Goal: Information Seeking & Learning: Learn about a topic

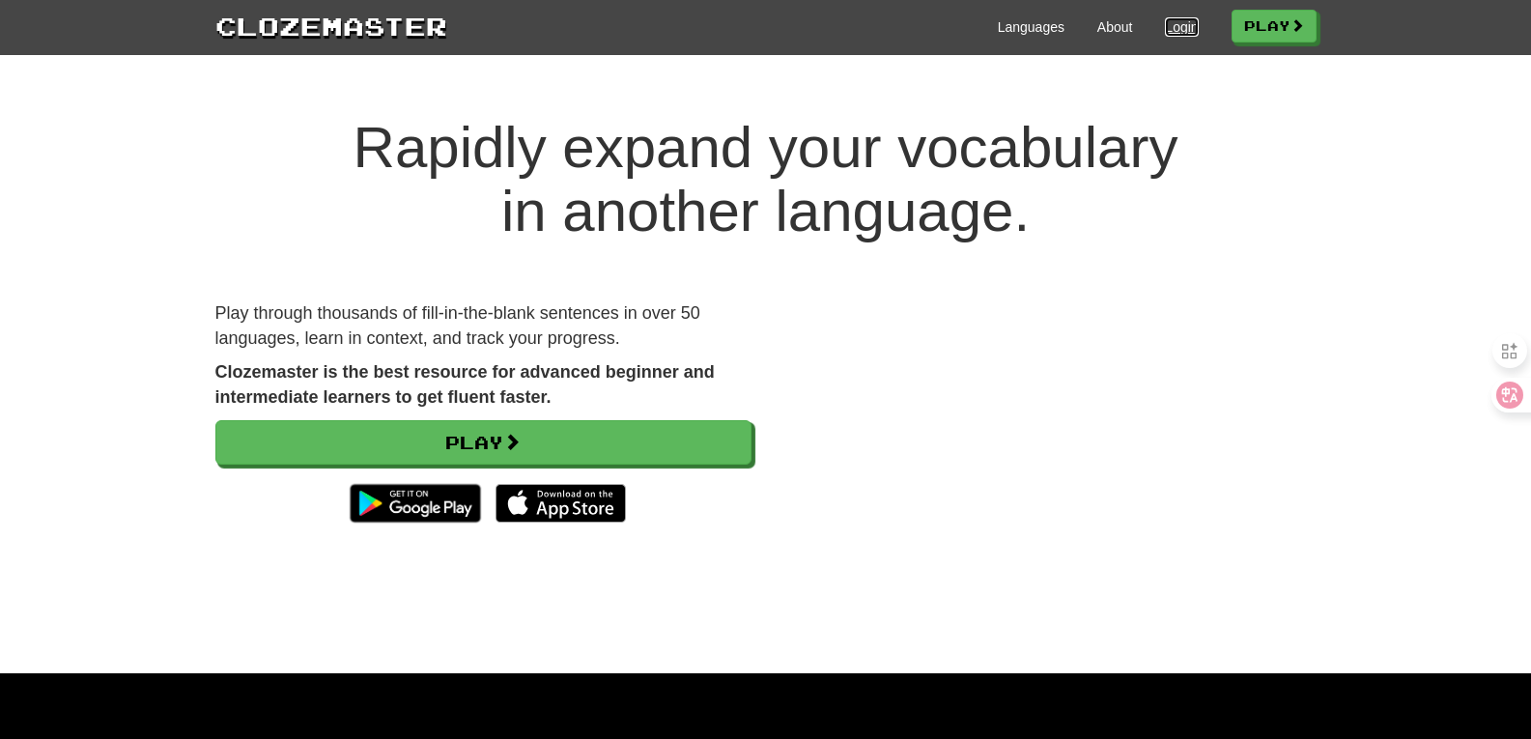
click at [1165, 24] on link "Login" at bounding box center [1181, 26] width 33 height 19
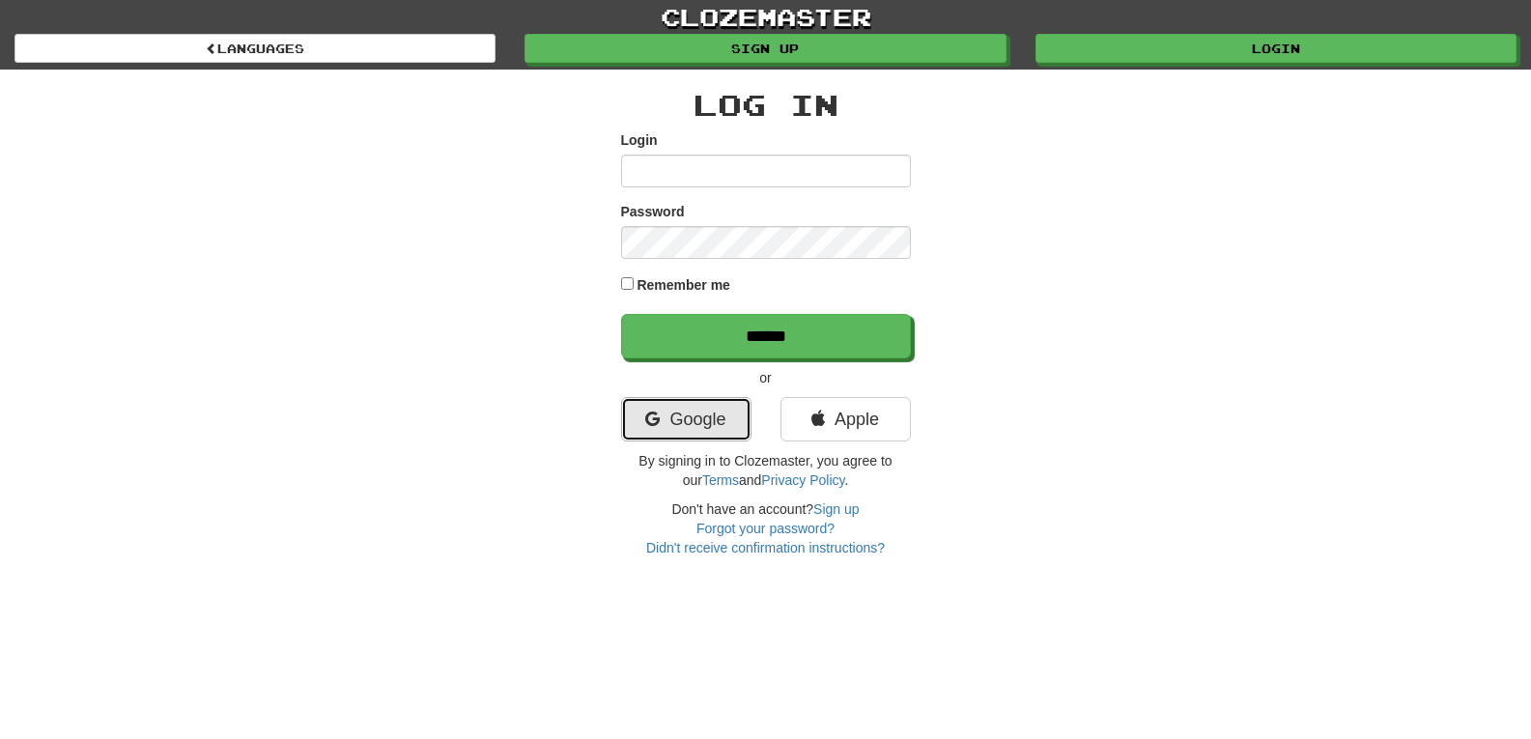
click at [696, 417] on link "Google" at bounding box center [686, 419] width 130 height 44
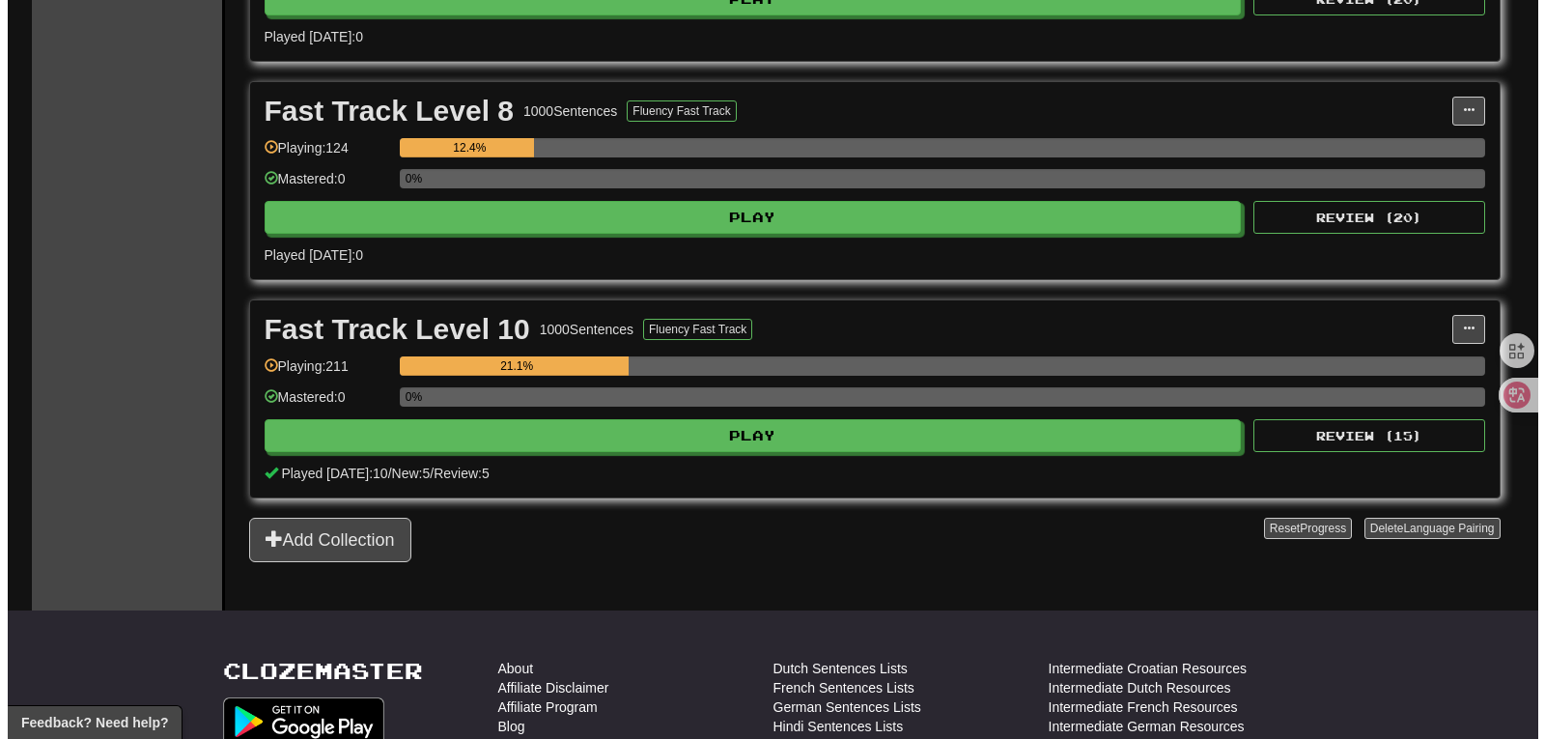
scroll to position [869, 0]
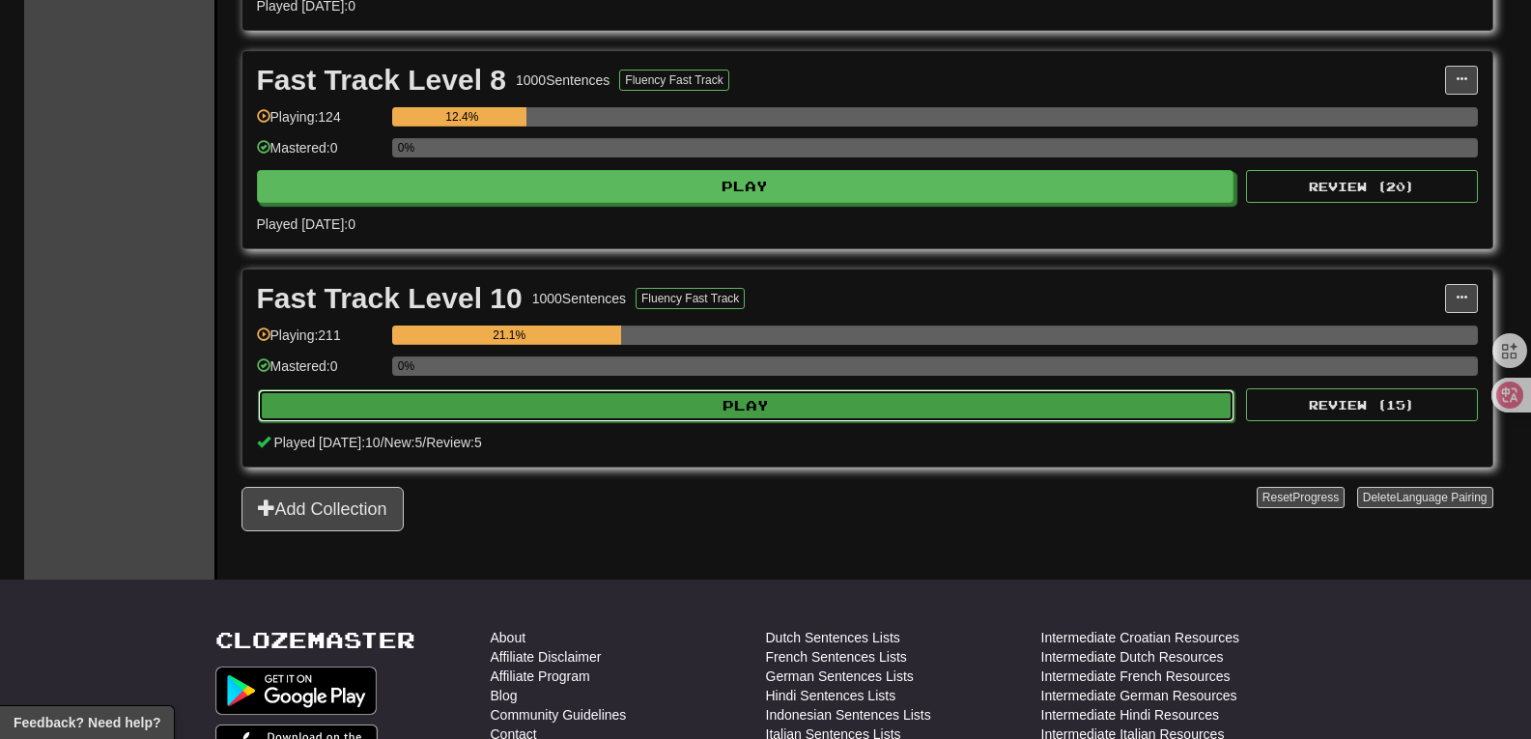
click at [635, 416] on button "Play" at bounding box center [746, 405] width 977 height 33
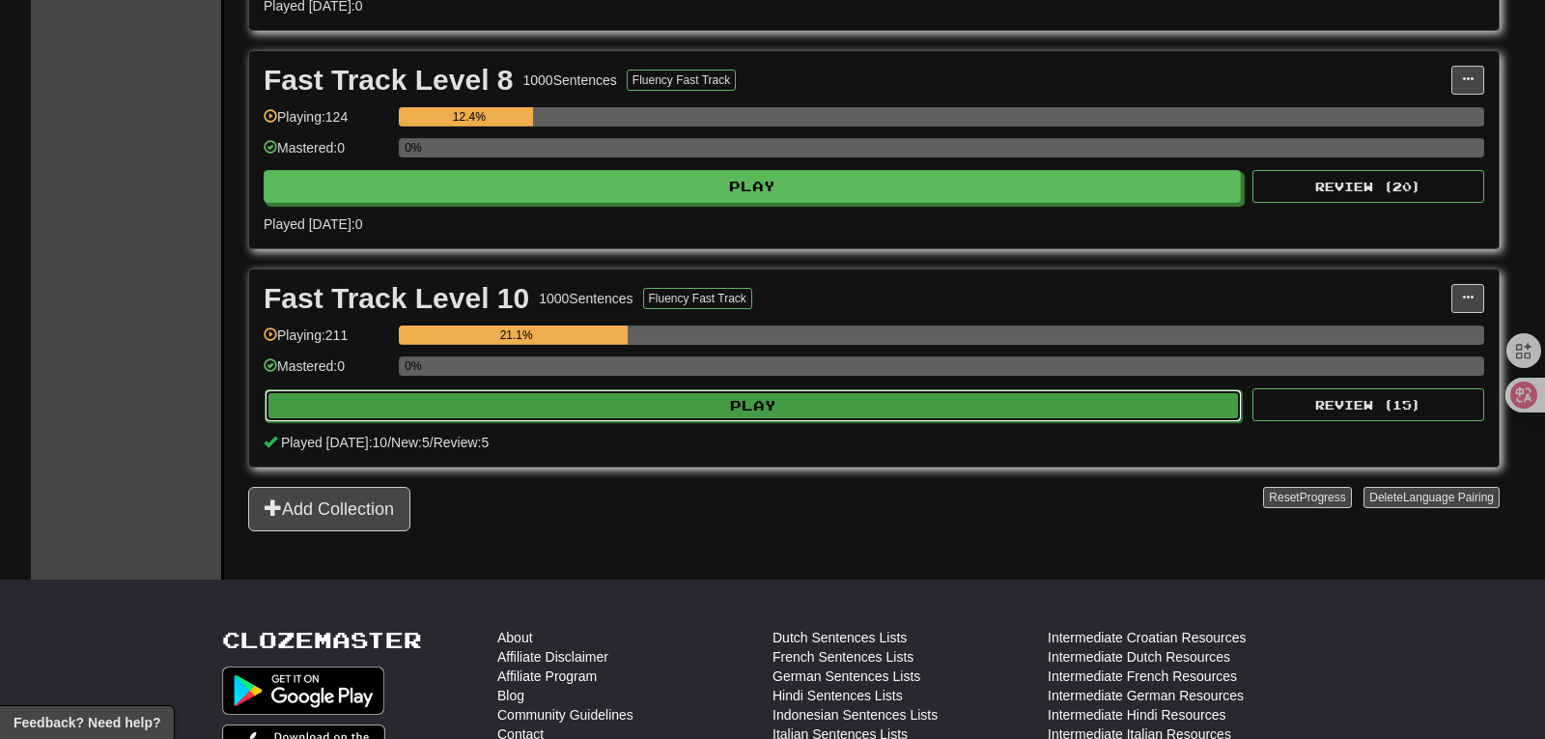
select select "**"
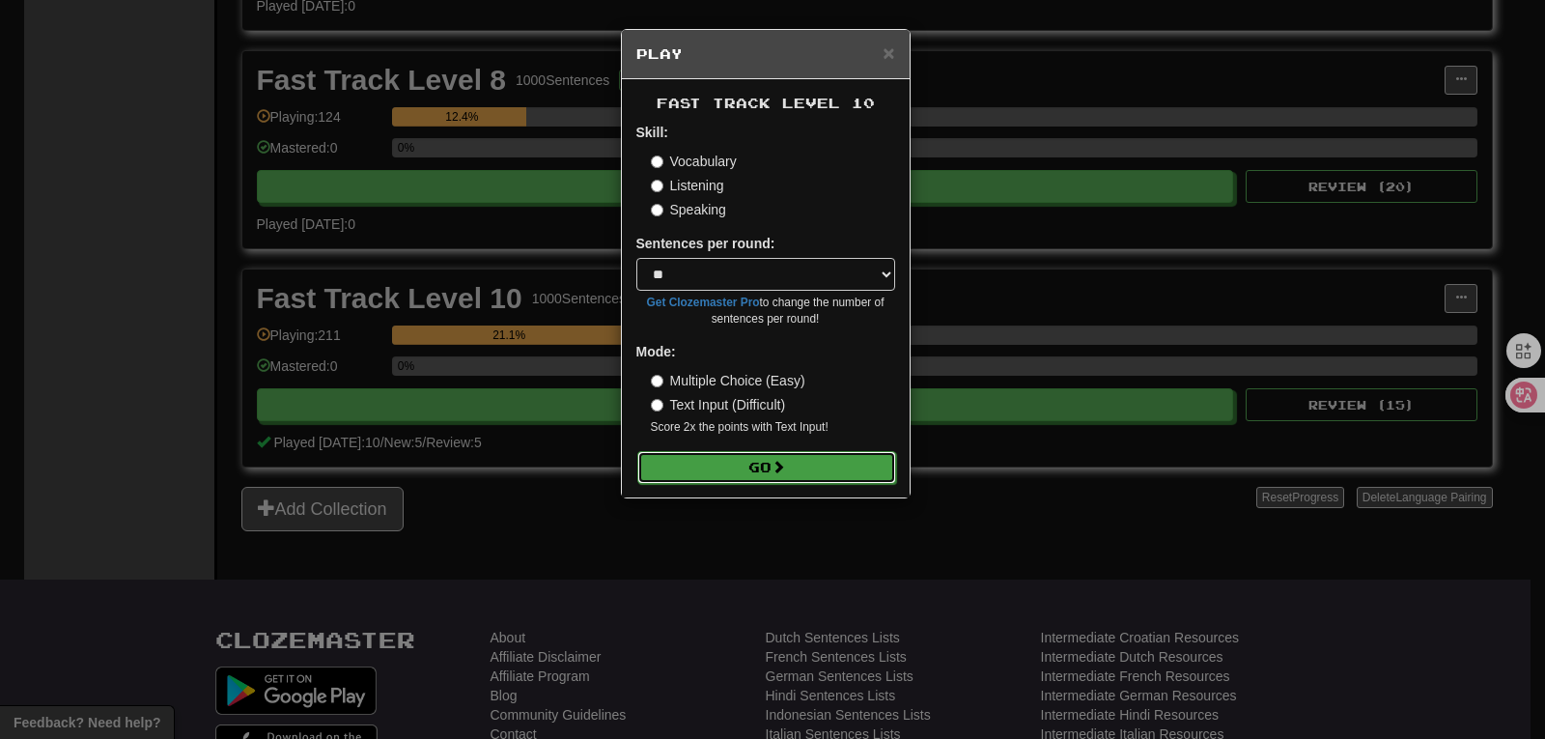
click at [748, 465] on button "Go" at bounding box center [766, 467] width 259 height 33
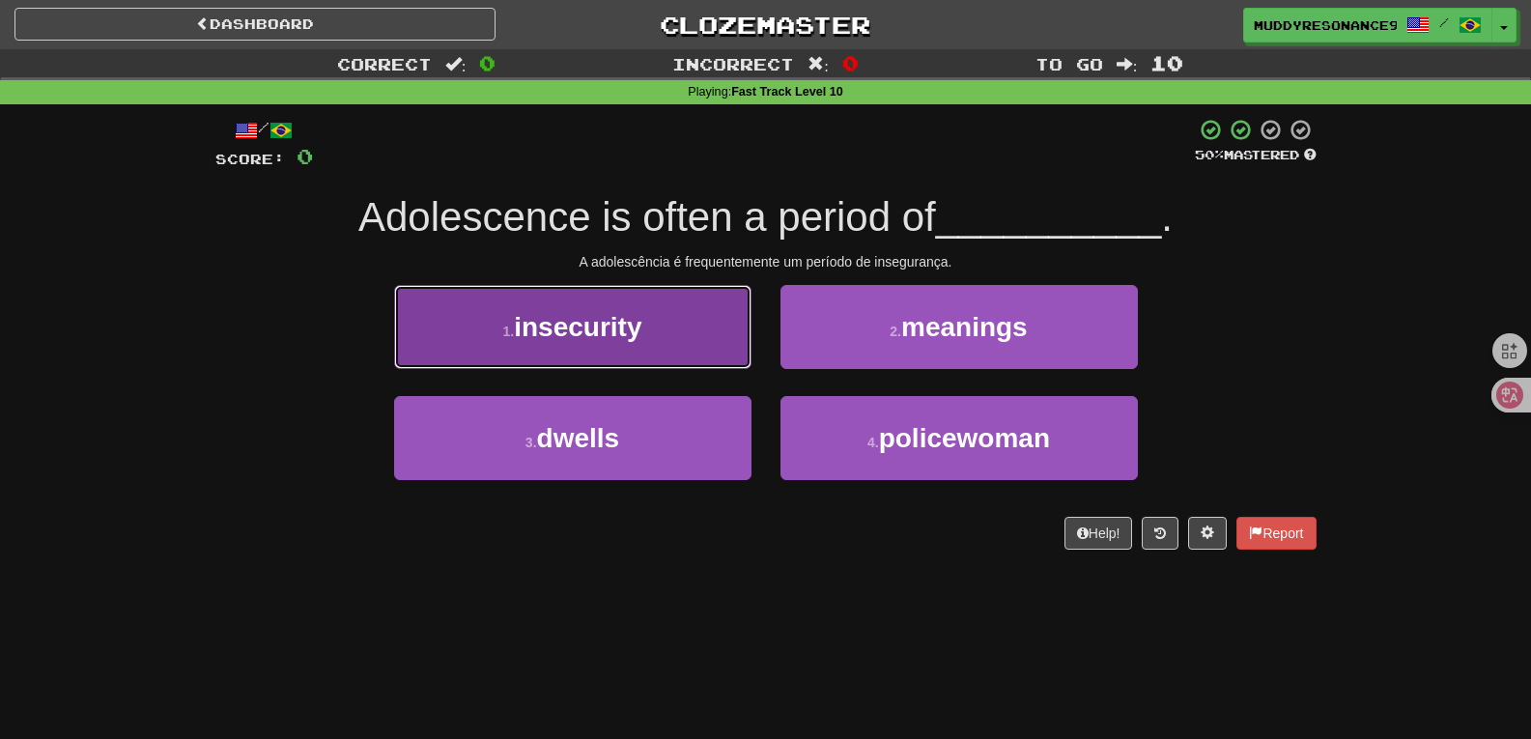
click at [679, 320] on button "1 . insecurity" at bounding box center [572, 327] width 357 height 84
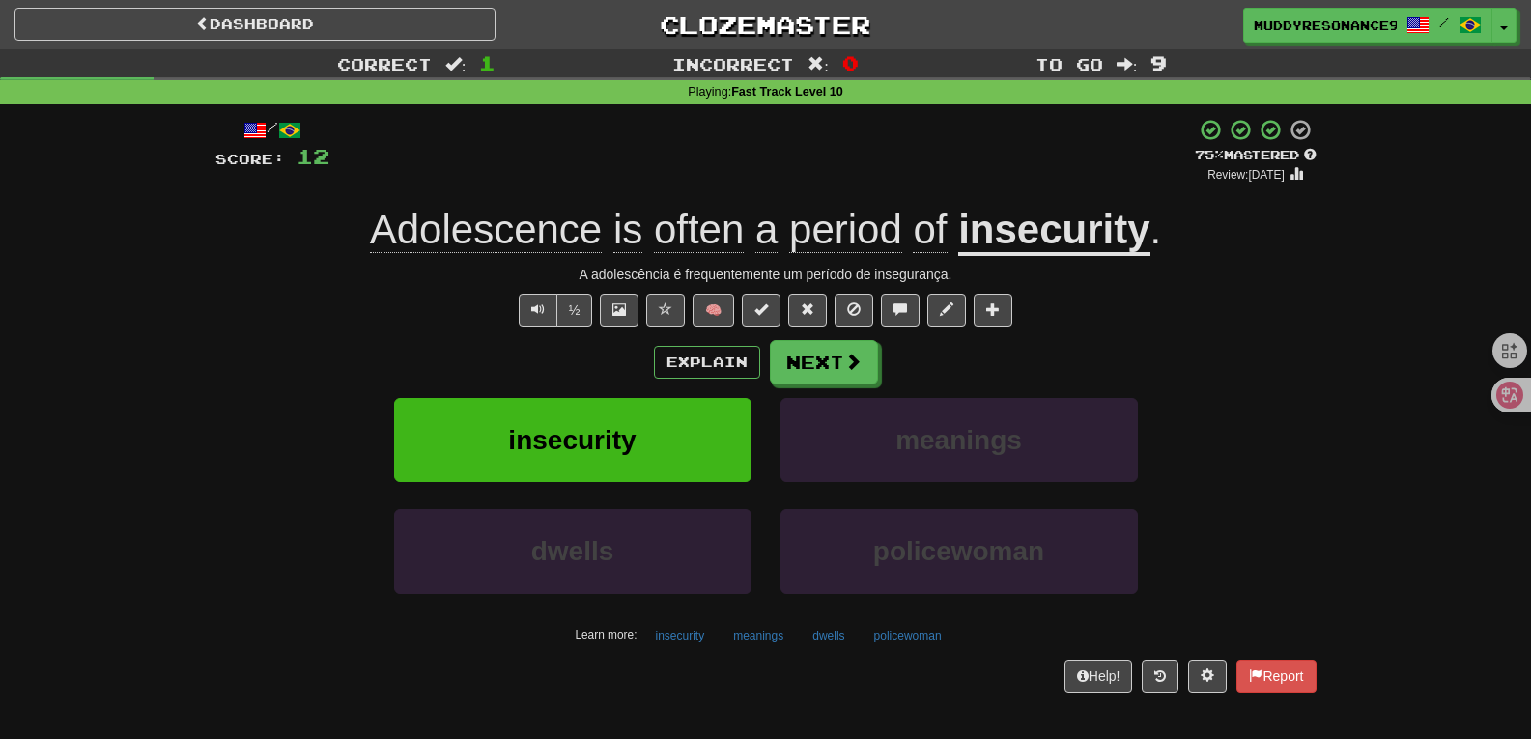
click at [1325, 339] on div "/ Score: 12 + 12 75 % Mastered Review: [DATE] Adolescence is often a period of …" at bounding box center [766, 411] width 1130 height 614
click at [540, 324] on button "Text-to-speech controls" at bounding box center [538, 310] width 39 height 33
click at [540, 312] on span "Text-to-speech controls" at bounding box center [538, 309] width 14 height 14
click at [1103, 344] on div "Explain Next" at bounding box center [765, 362] width 1101 height 44
click at [536, 321] on button "Text-to-speech controls" at bounding box center [538, 310] width 39 height 33
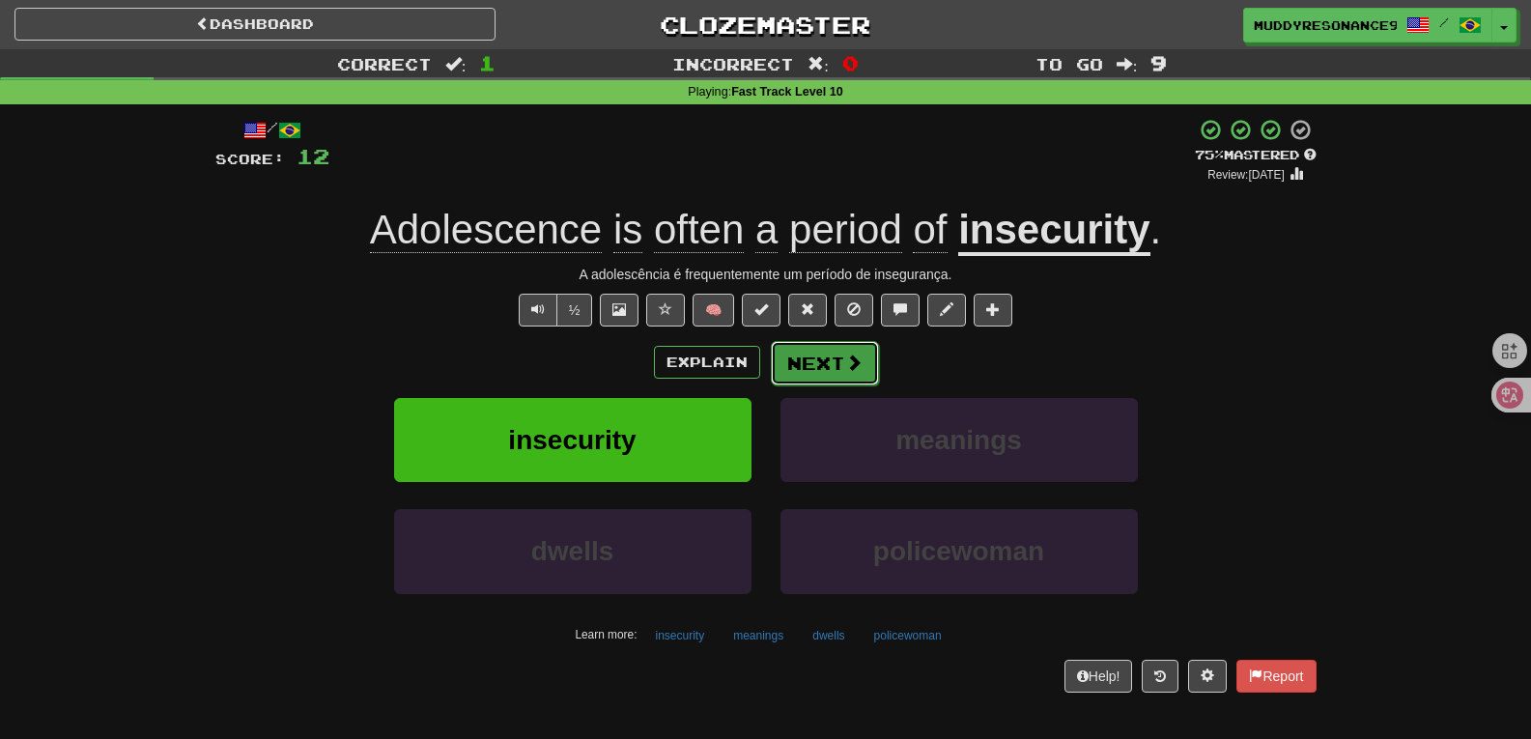
click at [840, 363] on button "Next" at bounding box center [825, 363] width 108 height 44
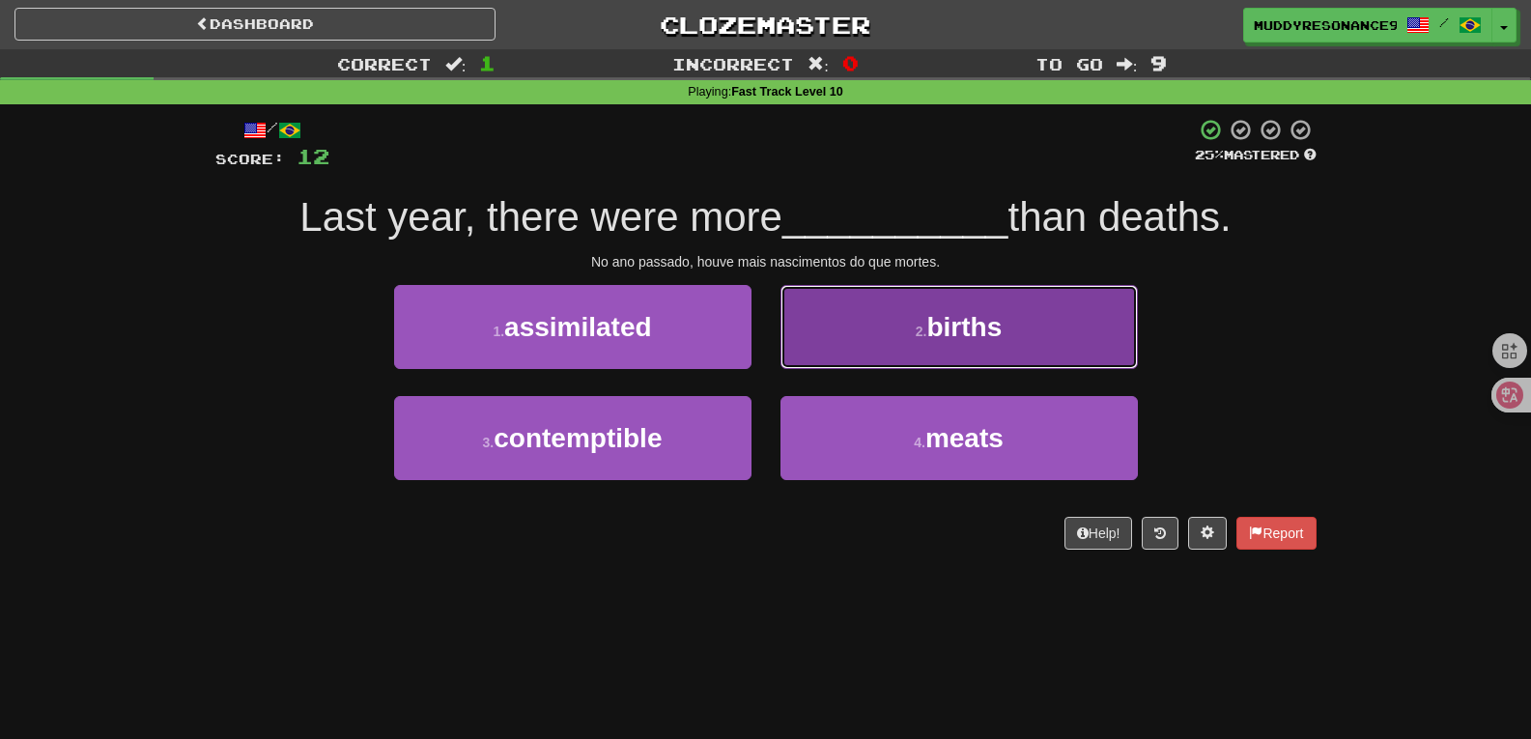
click at [891, 315] on button "2 . births" at bounding box center [958, 327] width 357 height 84
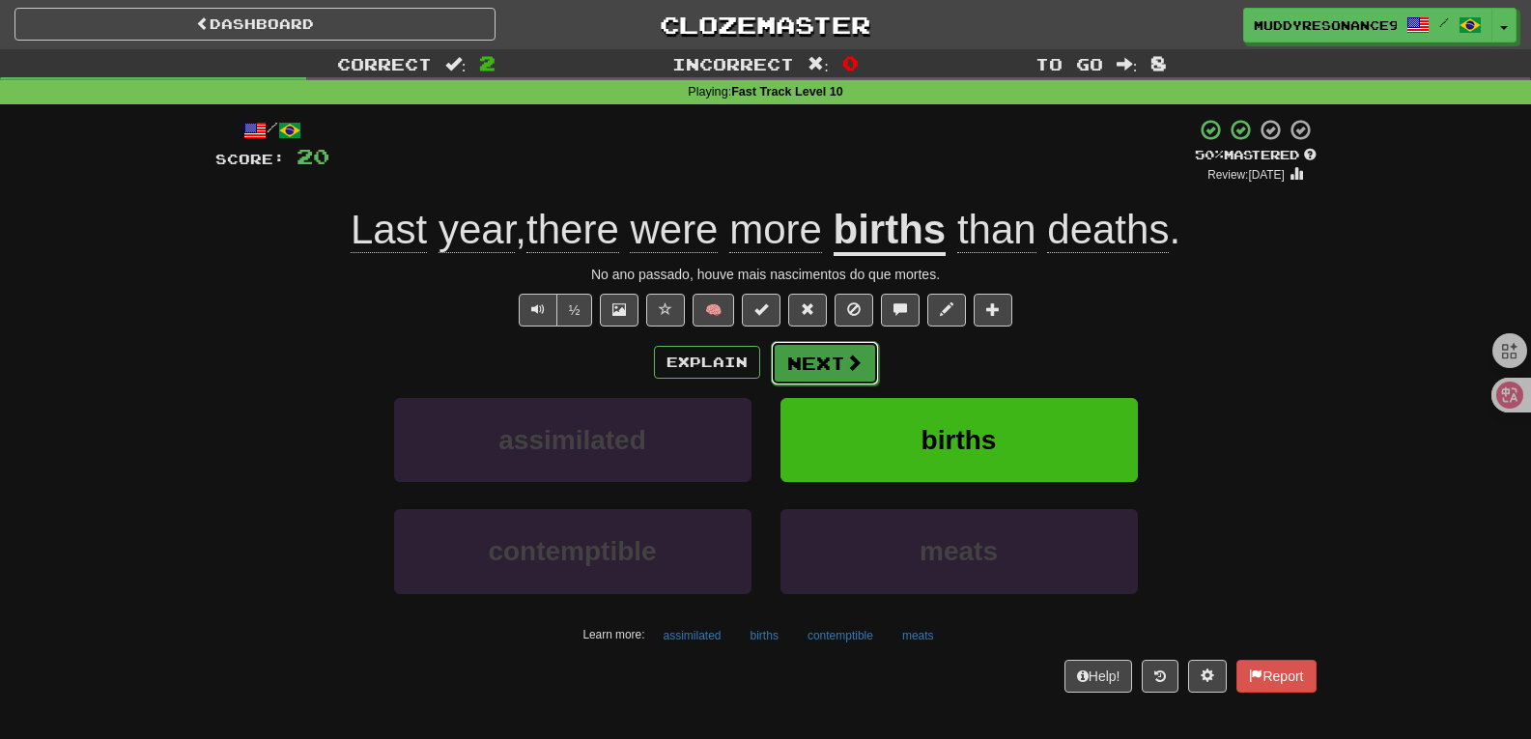
click at [829, 355] on button "Next" at bounding box center [825, 363] width 108 height 44
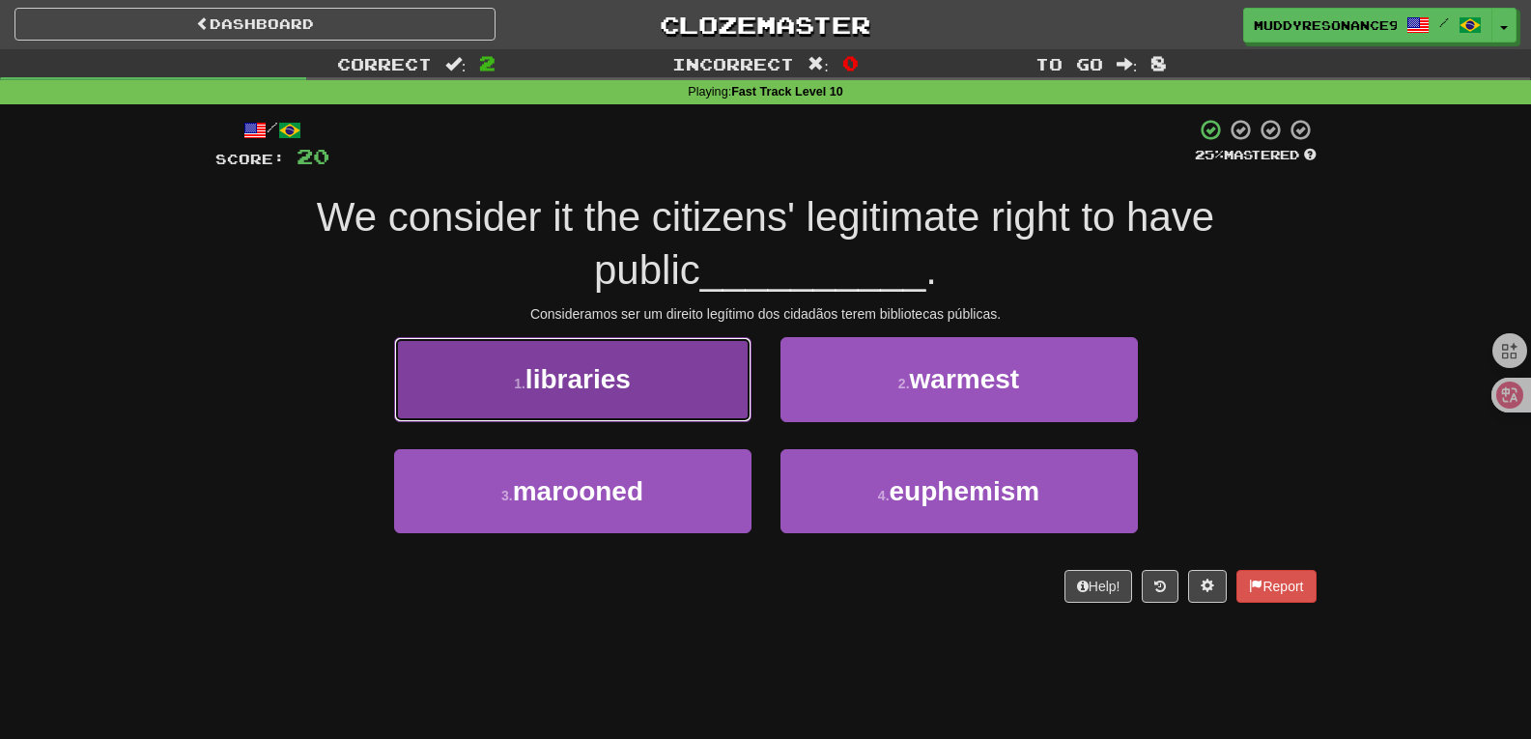
click at [727, 370] on button "1 . libraries" at bounding box center [572, 379] width 357 height 84
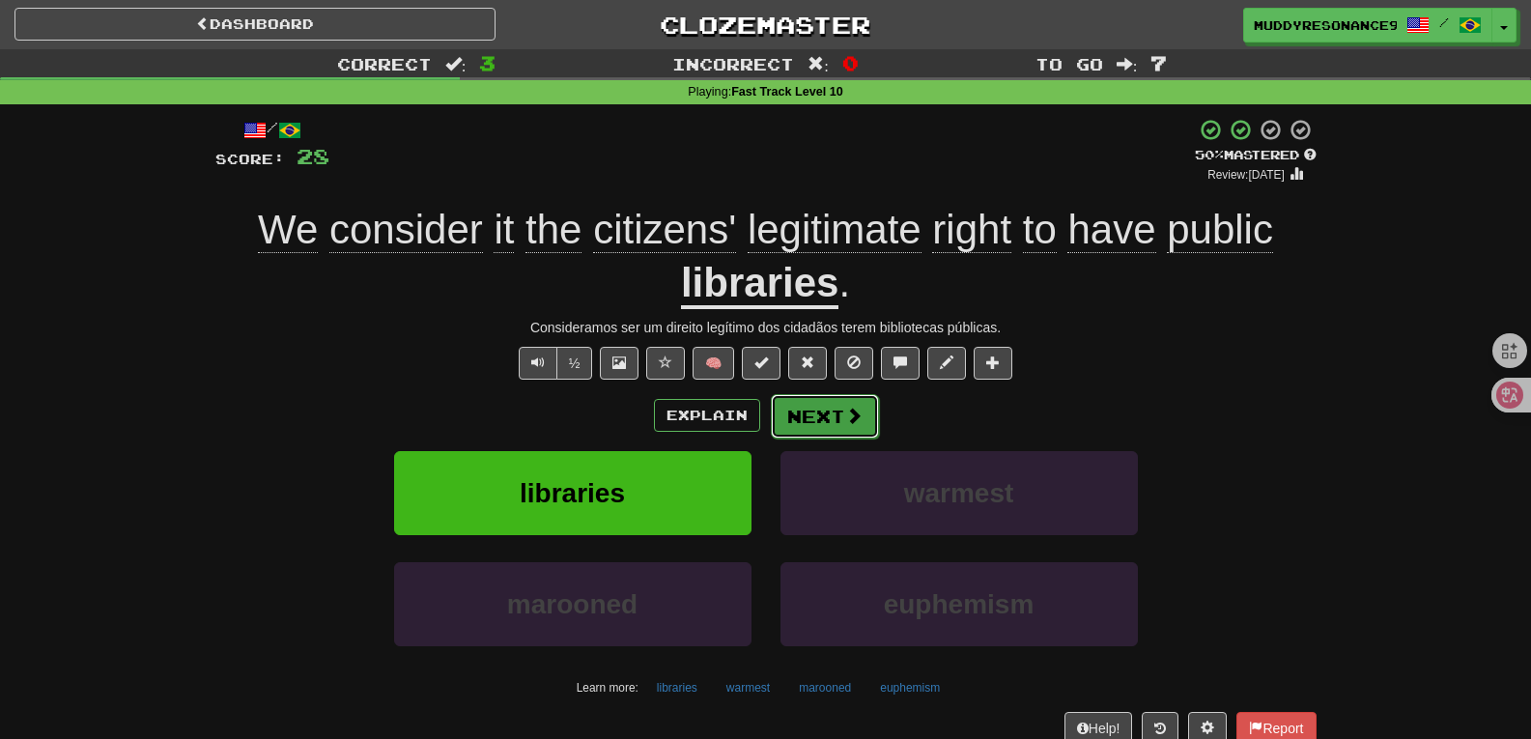
click at [832, 414] on button "Next" at bounding box center [825, 416] width 108 height 44
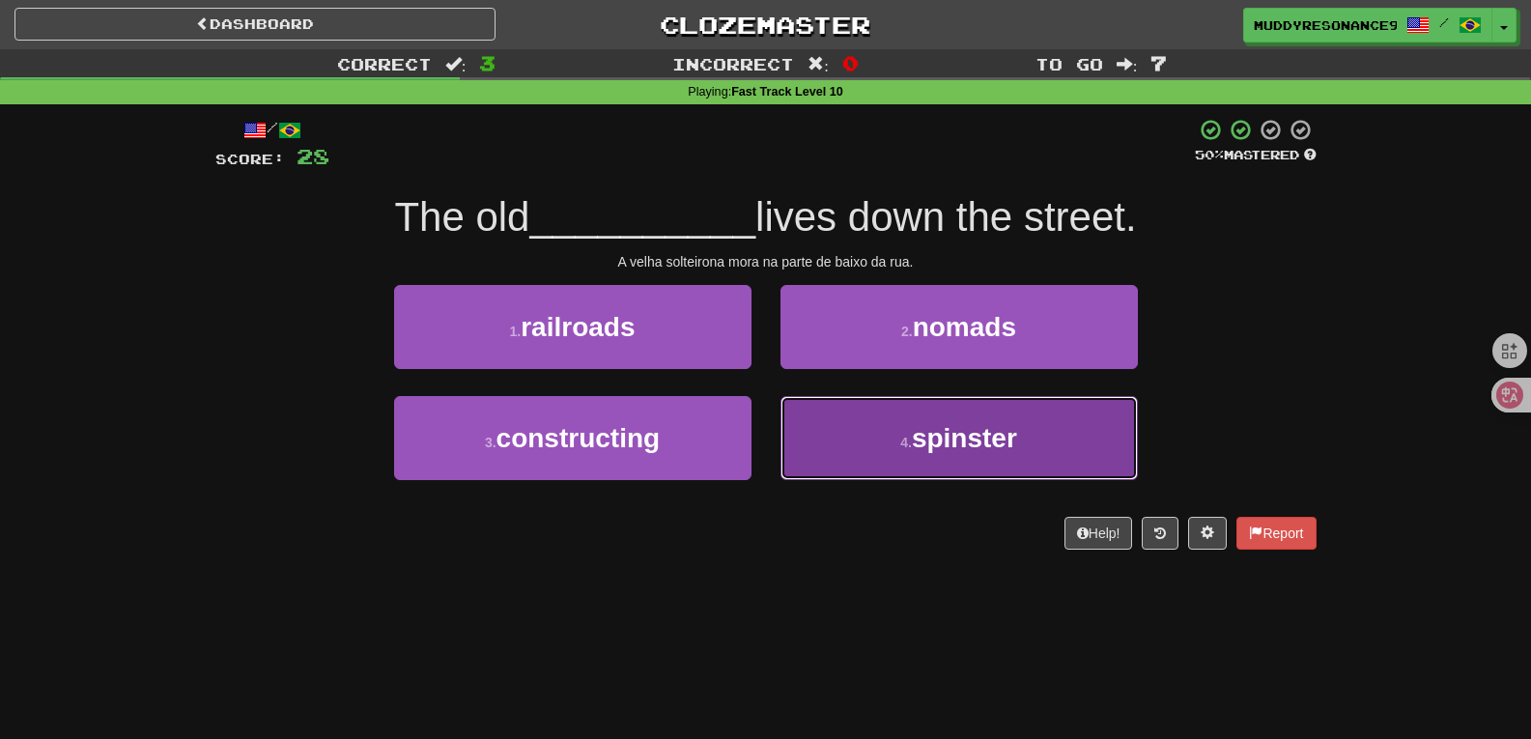
click at [976, 429] on span "spinster" at bounding box center [964, 438] width 105 height 30
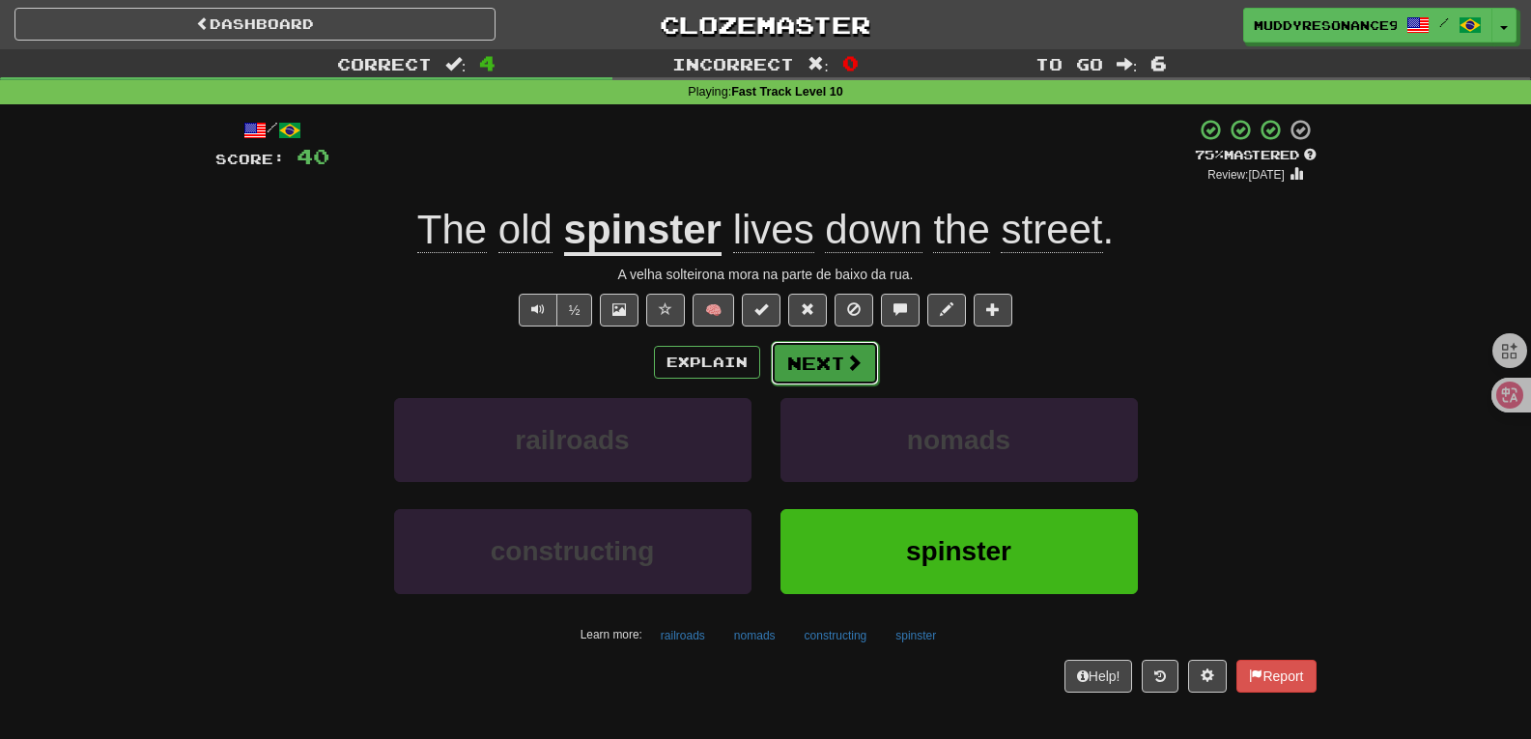
click at [808, 356] on button "Next" at bounding box center [825, 363] width 108 height 44
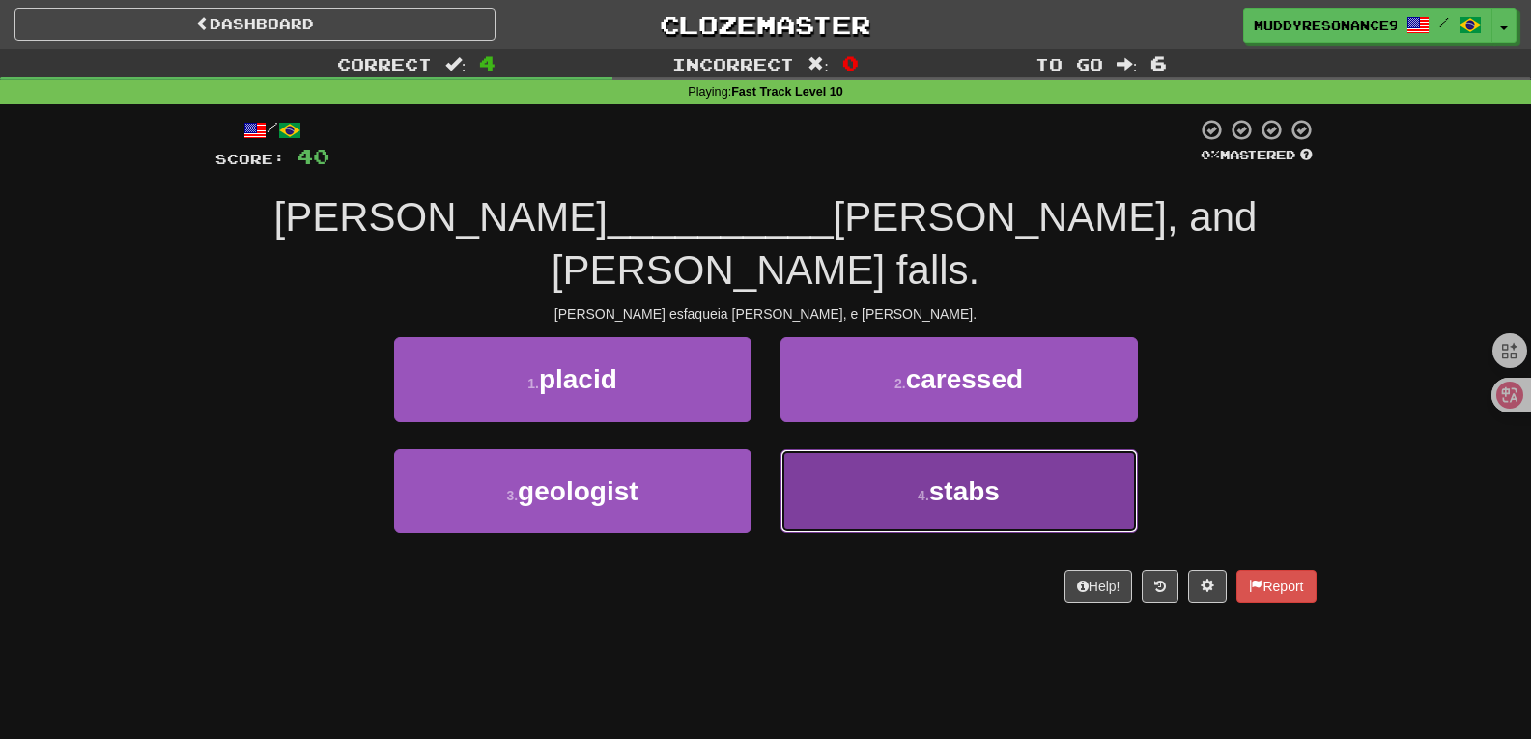
click at [956, 476] on span "stabs" at bounding box center [964, 491] width 71 height 30
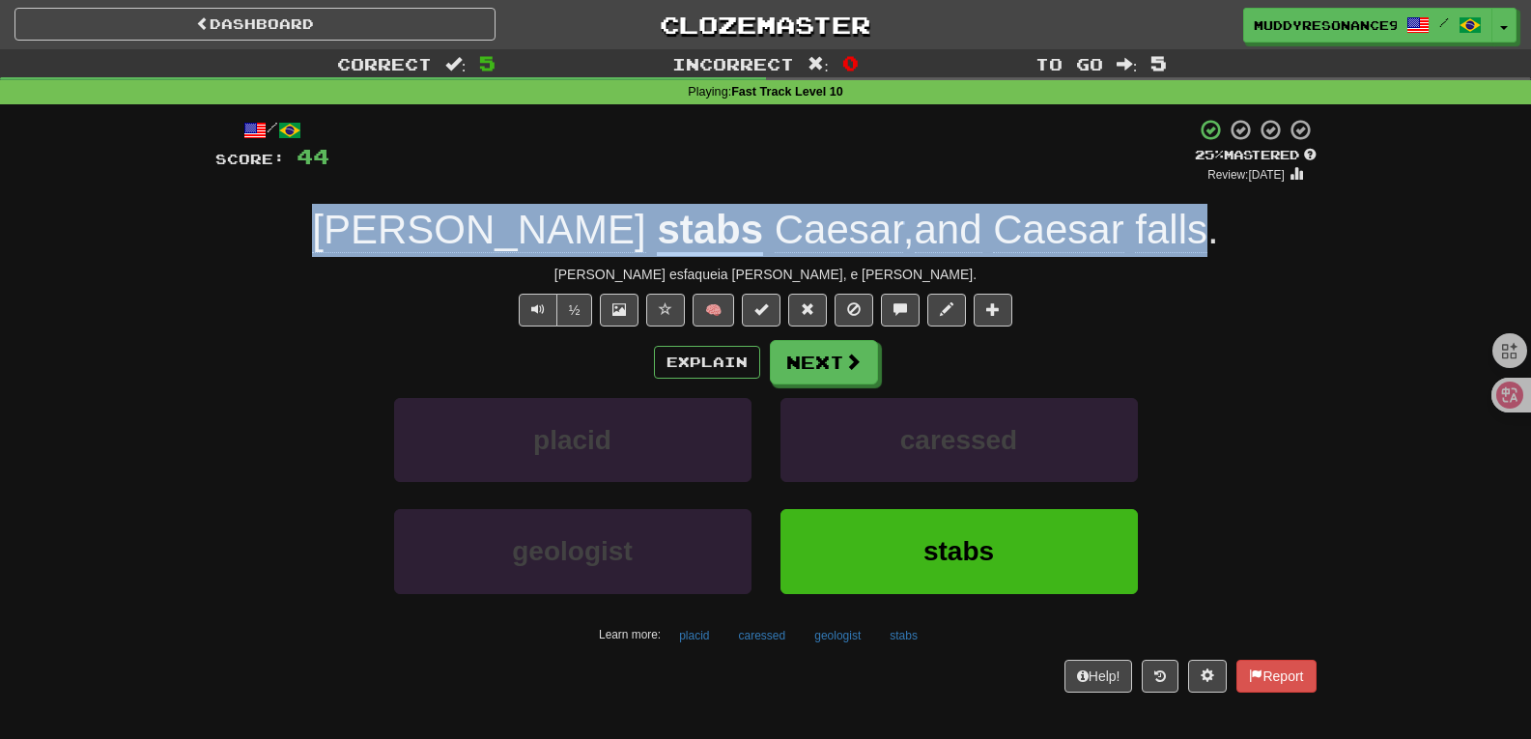
drag, startPoint x: 414, startPoint y: 239, endPoint x: 1105, endPoint y: 234, distance: 690.6
click at [1105, 234] on div "Brutus stabs Caesar , and Caesar falls ." at bounding box center [765, 230] width 1101 height 53
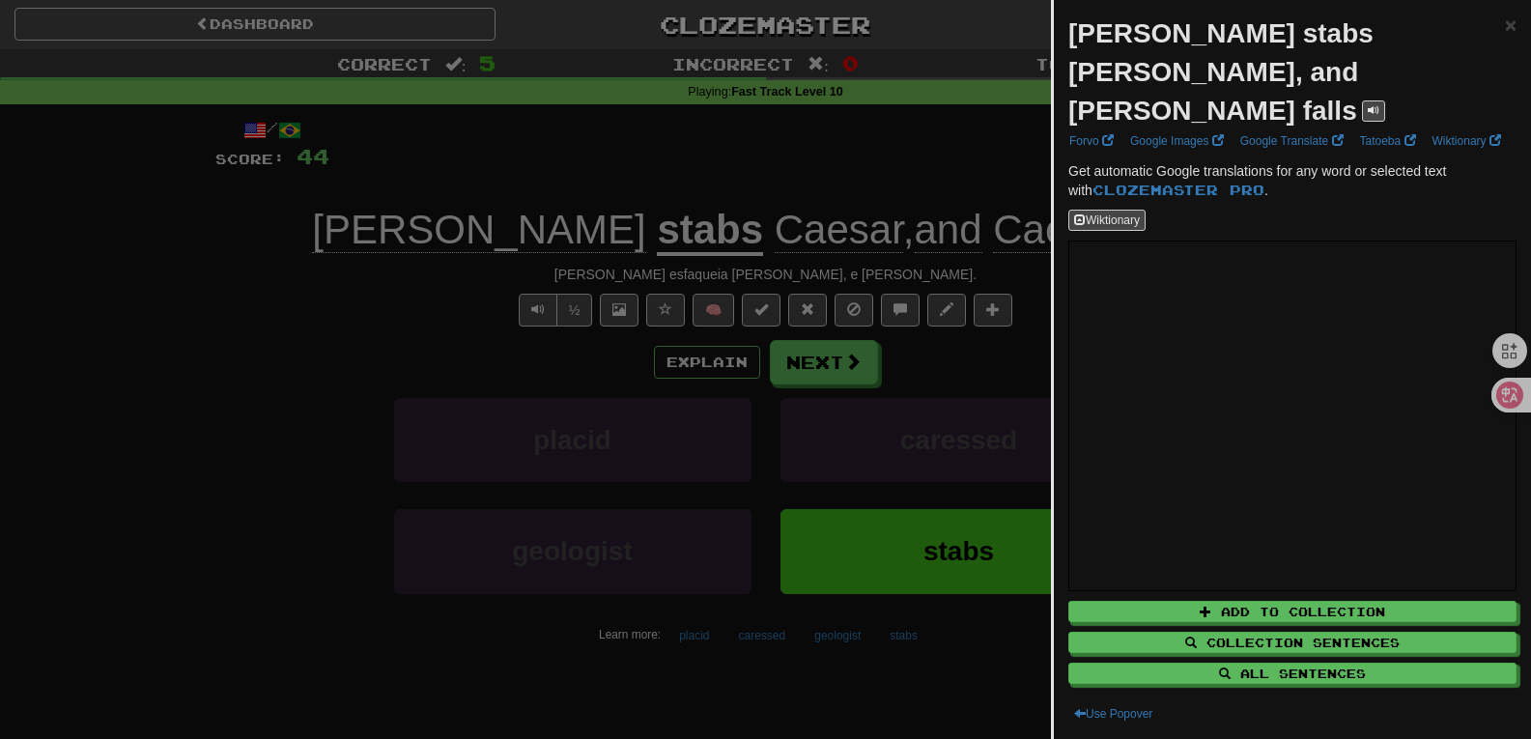
drag, startPoint x: 1105, startPoint y: 234, endPoint x: 1091, endPoint y: 37, distance: 197.5
click at [1091, 37] on strong "Brutus stabs Caesar, and Caesar falls" at bounding box center [1220, 71] width 305 height 107
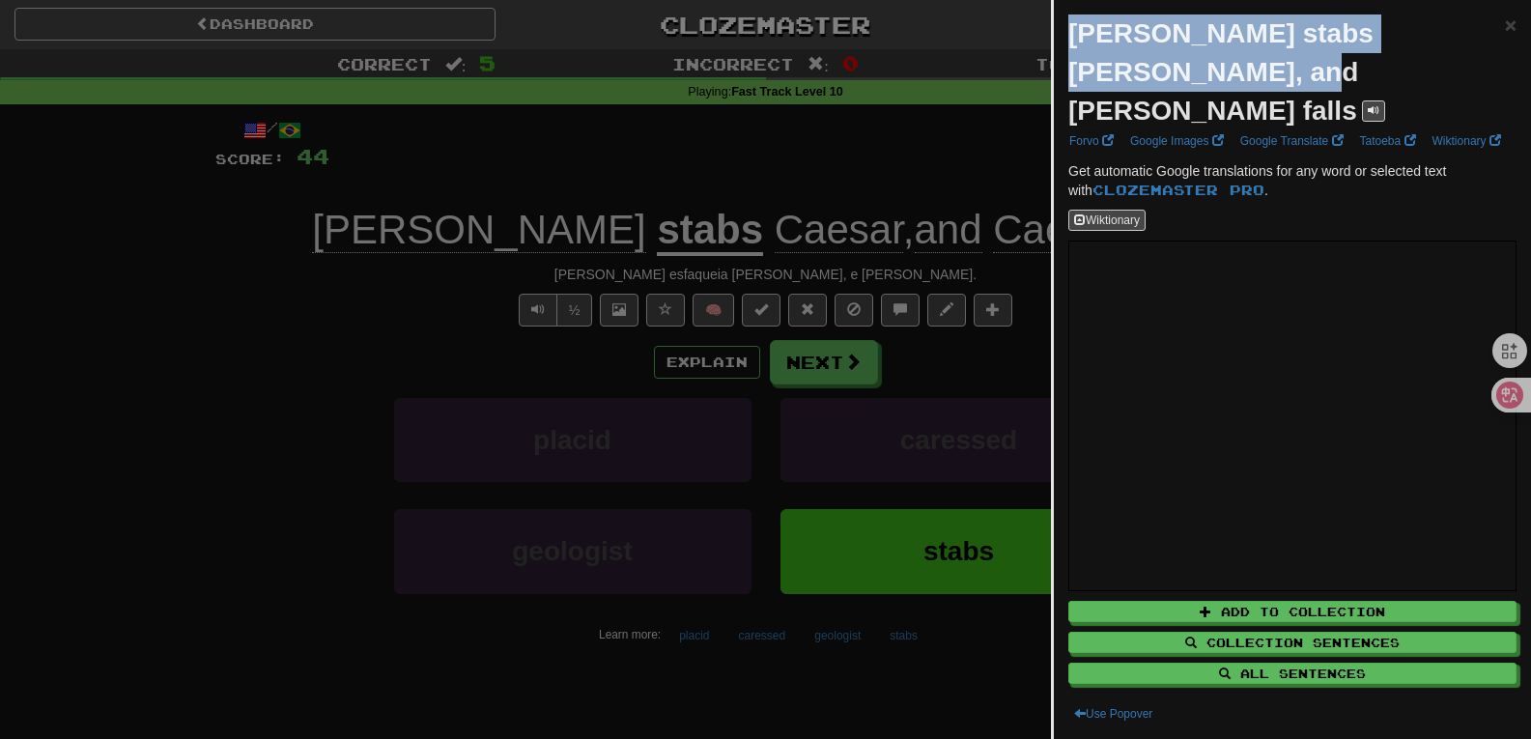
drag, startPoint x: 1072, startPoint y: 32, endPoint x: 1214, endPoint y: 82, distance: 150.6
click at [1214, 82] on strong "Brutus stabs Caesar, and Caesar falls" at bounding box center [1220, 71] width 305 height 107
copy strong "Brutus stabs Caesar, and Caesar falls"
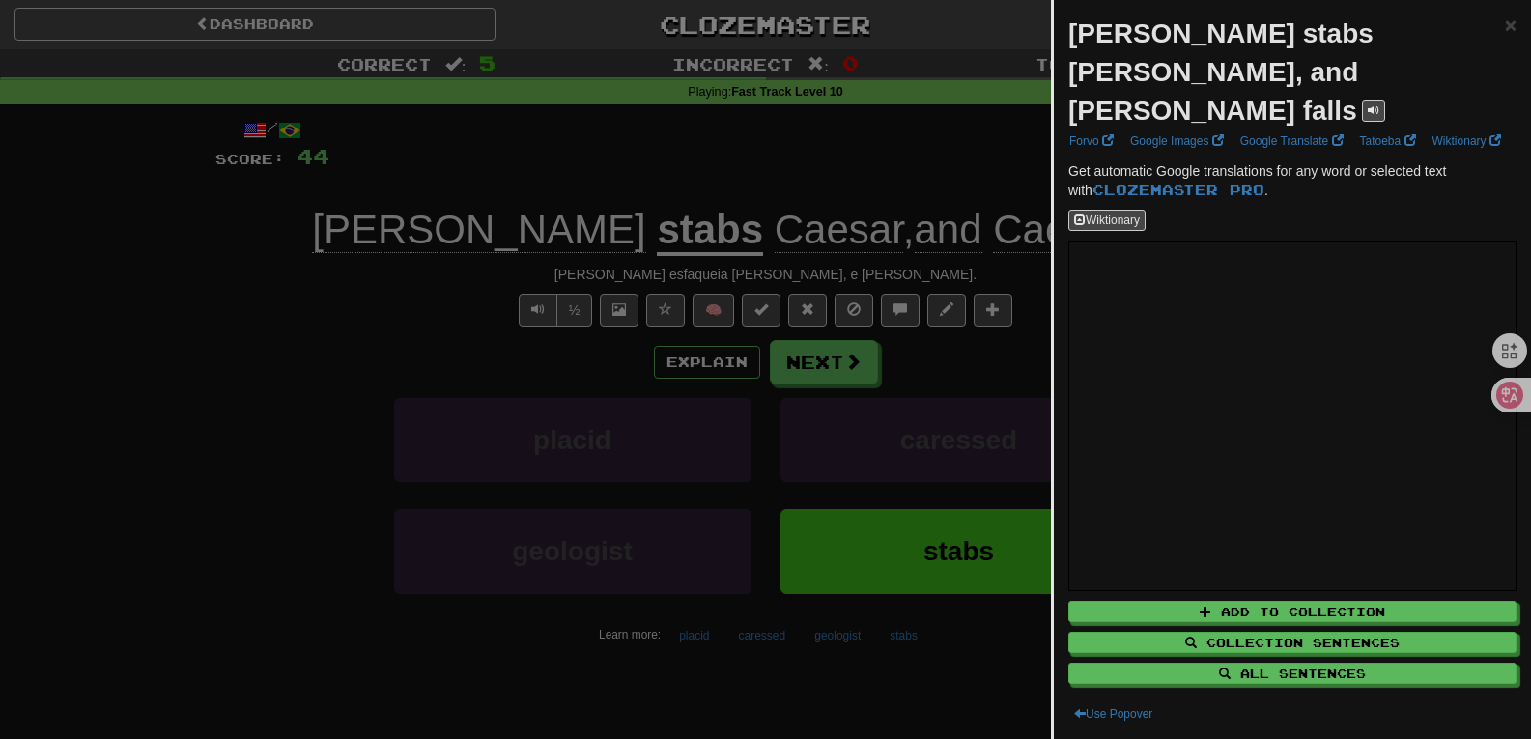
click at [855, 374] on div at bounding box center [765, 369] width 1531 height 739
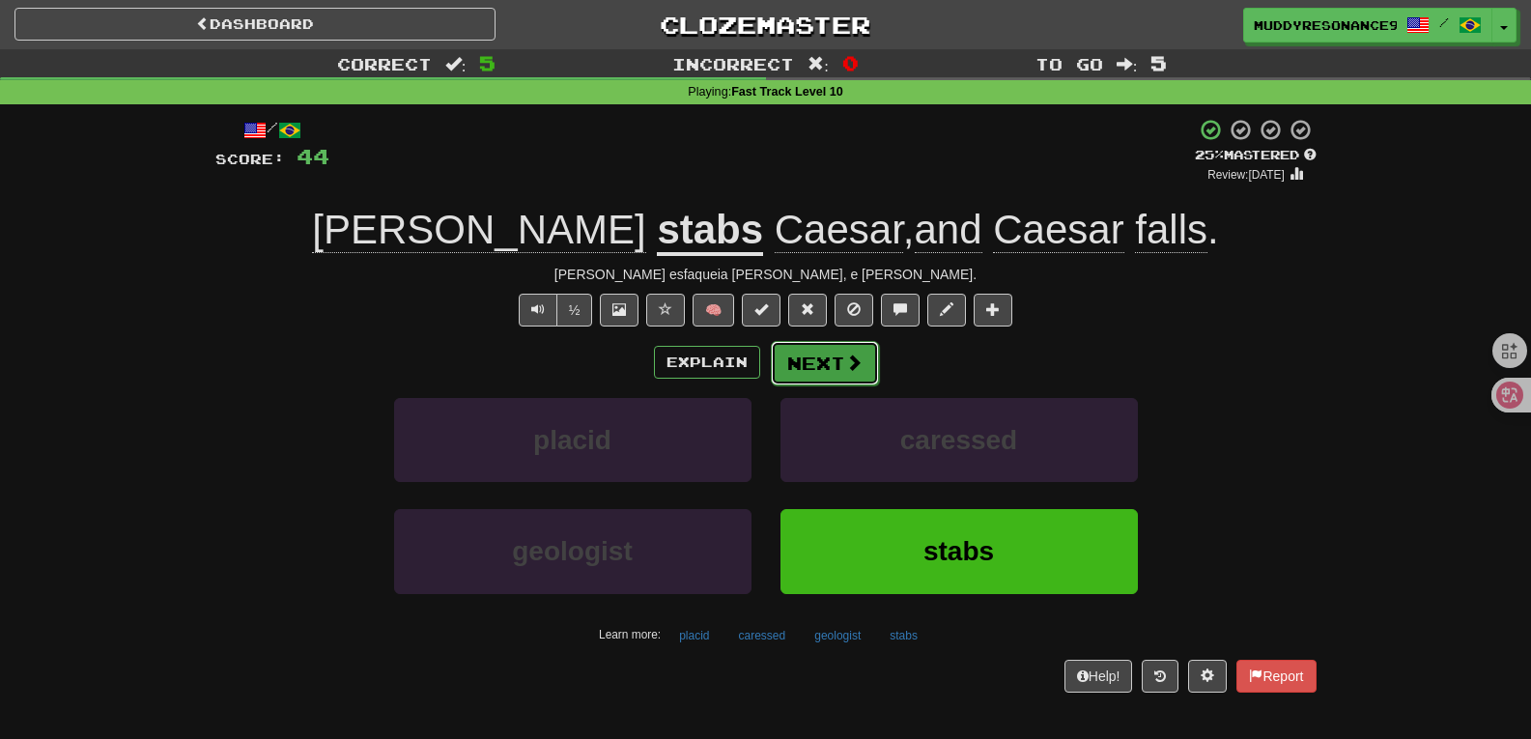
click at [853, 366] on span at bounding box center [853, 362] width 17 height 17
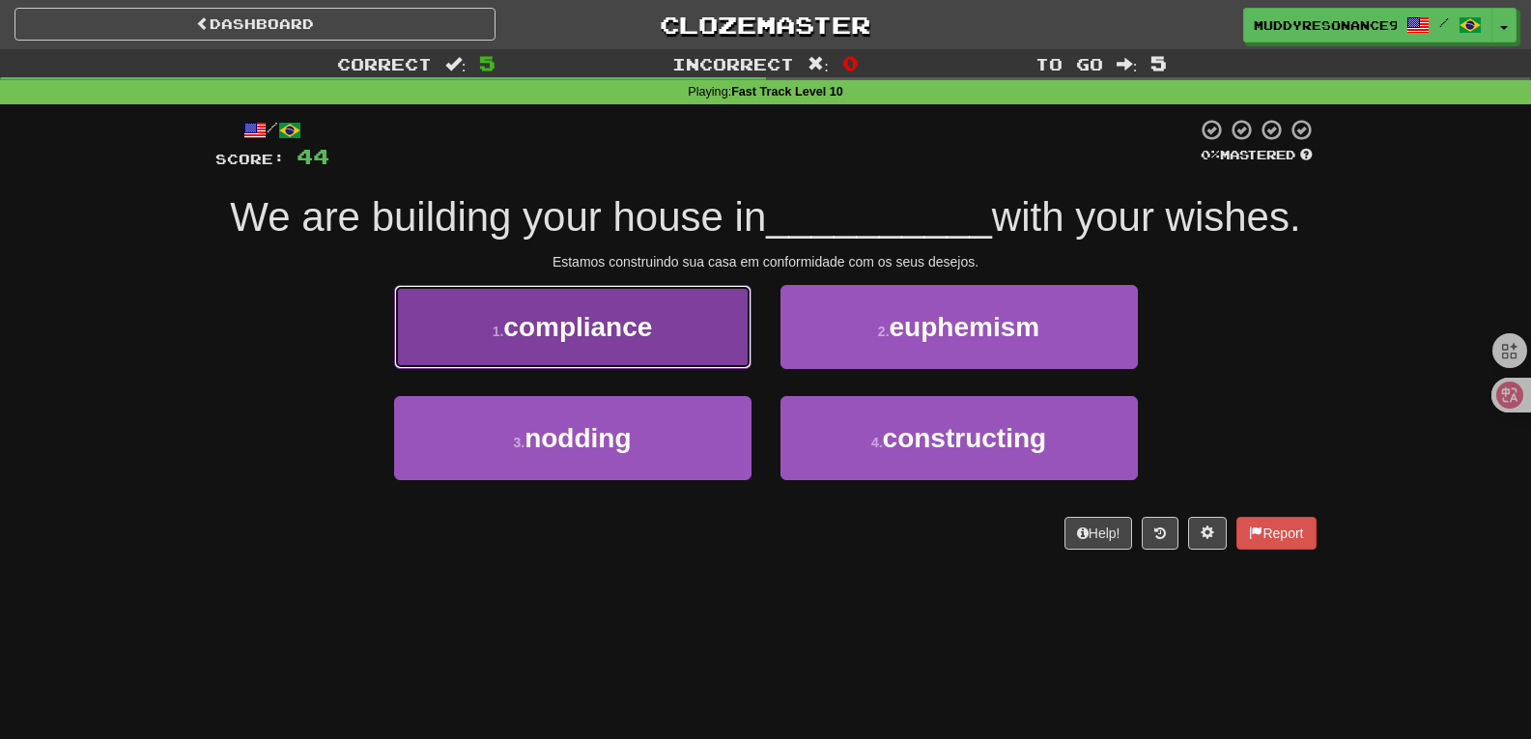
click at [698, 334] on button "1 . compliance" at bounding box center [572, 327] width 357 height 84
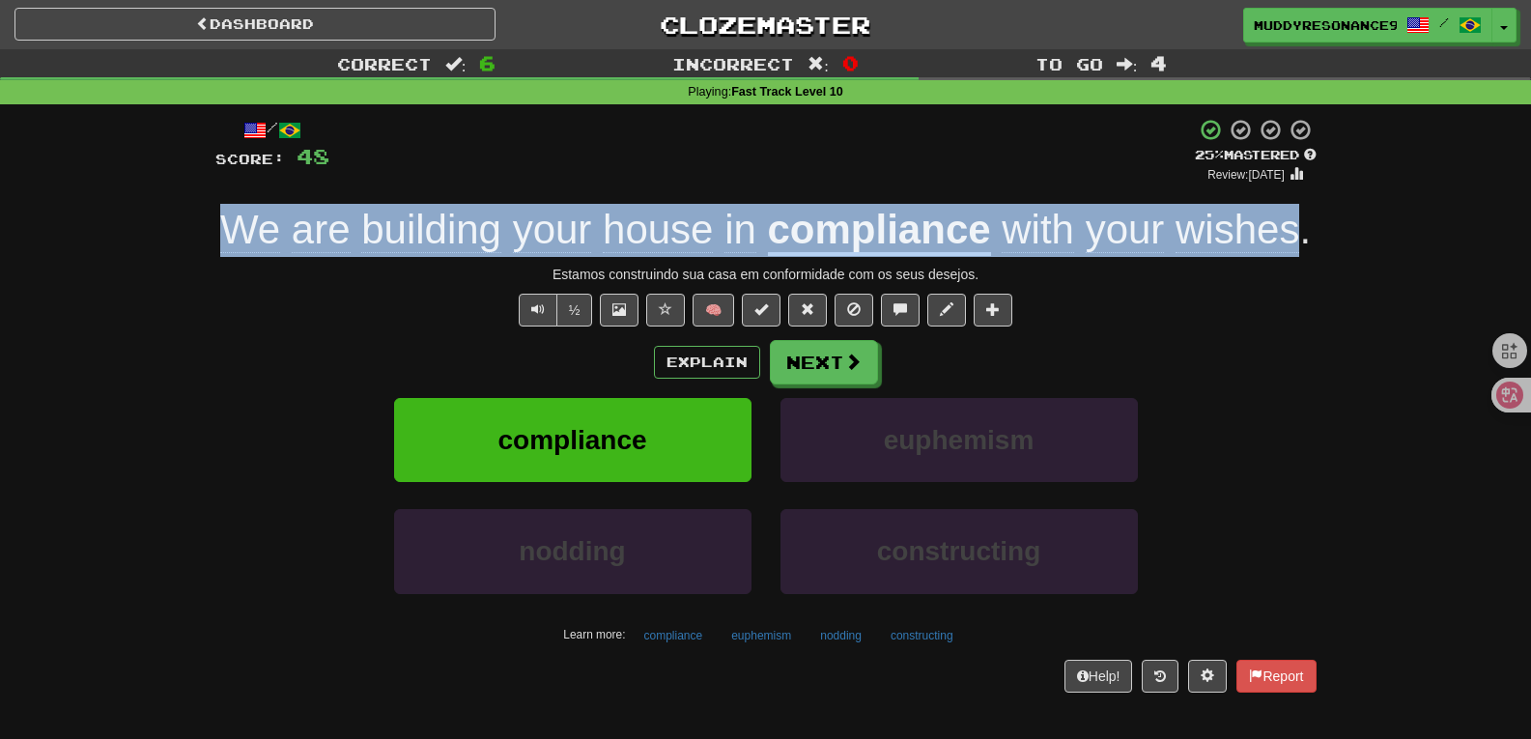
drag, startPoint x: 1305, startPoint y: 241, endPoint x: 232, endPoint y: 214, distance: 1073.5
click at [232, 214] on div "We are building your house in compliance with your wishes ." at bounding box center [765, 230] width 1101 height 53
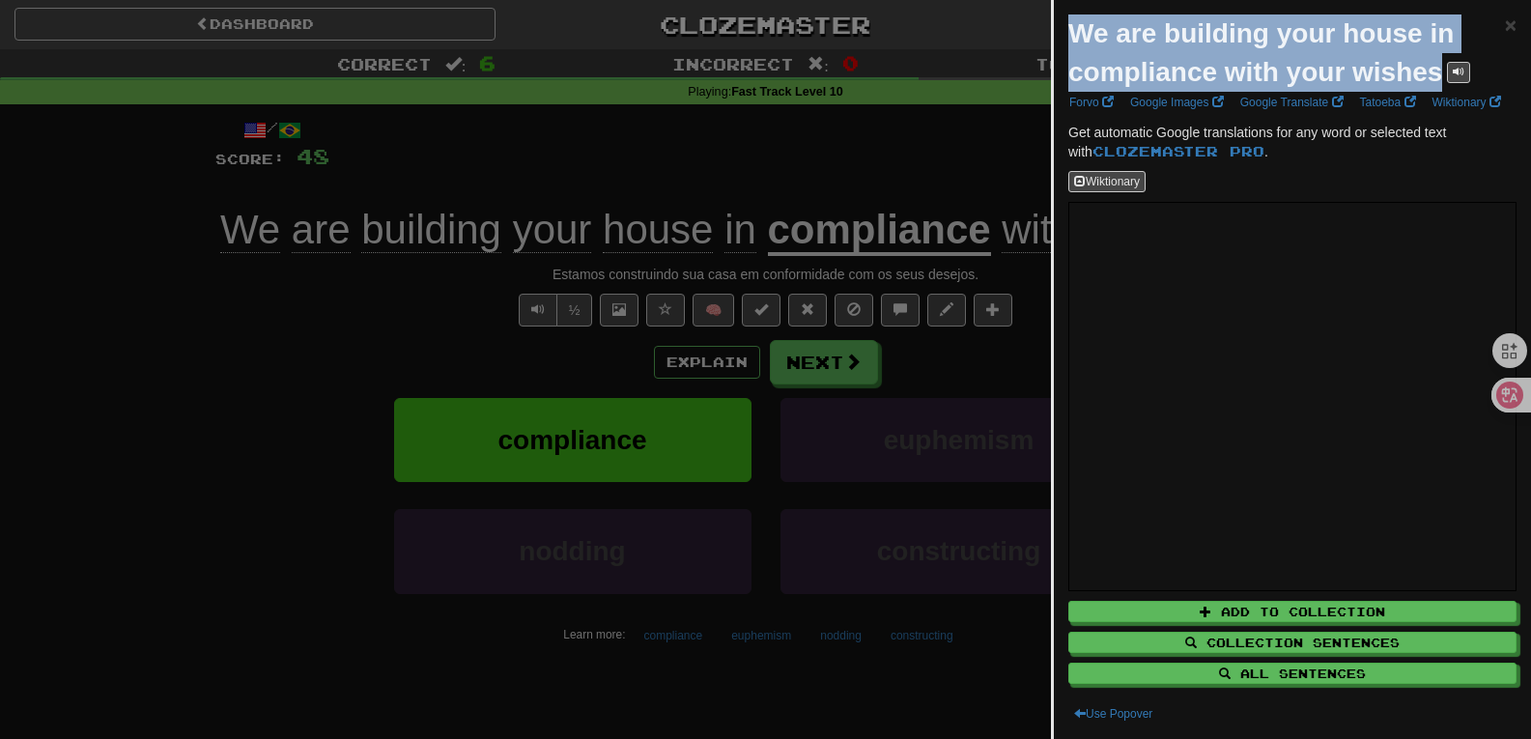
drag, startPoint x: 1072, startPoint y: 32, endPoint x: 1438, endPoint y: 70, distance: 368.0
click at [1438, 70] on strong "We are building your house in compliance with your wishes" at bounding box center [1260, 52] width 385 height 69
copy strong "We are building your house in compliance with your wishes"
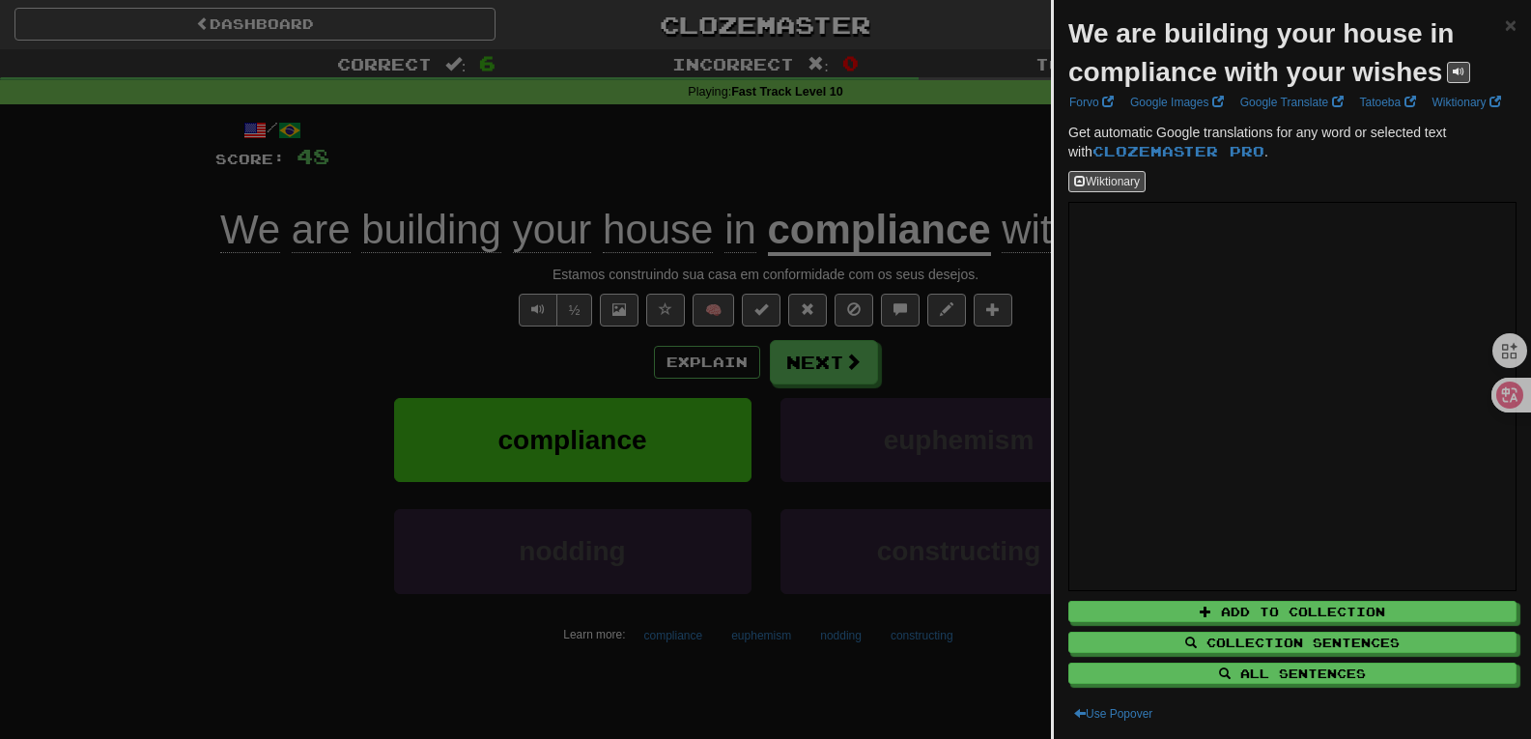
click at [293, 258] on div at bounding box center [765, 369] width 1531 height 739
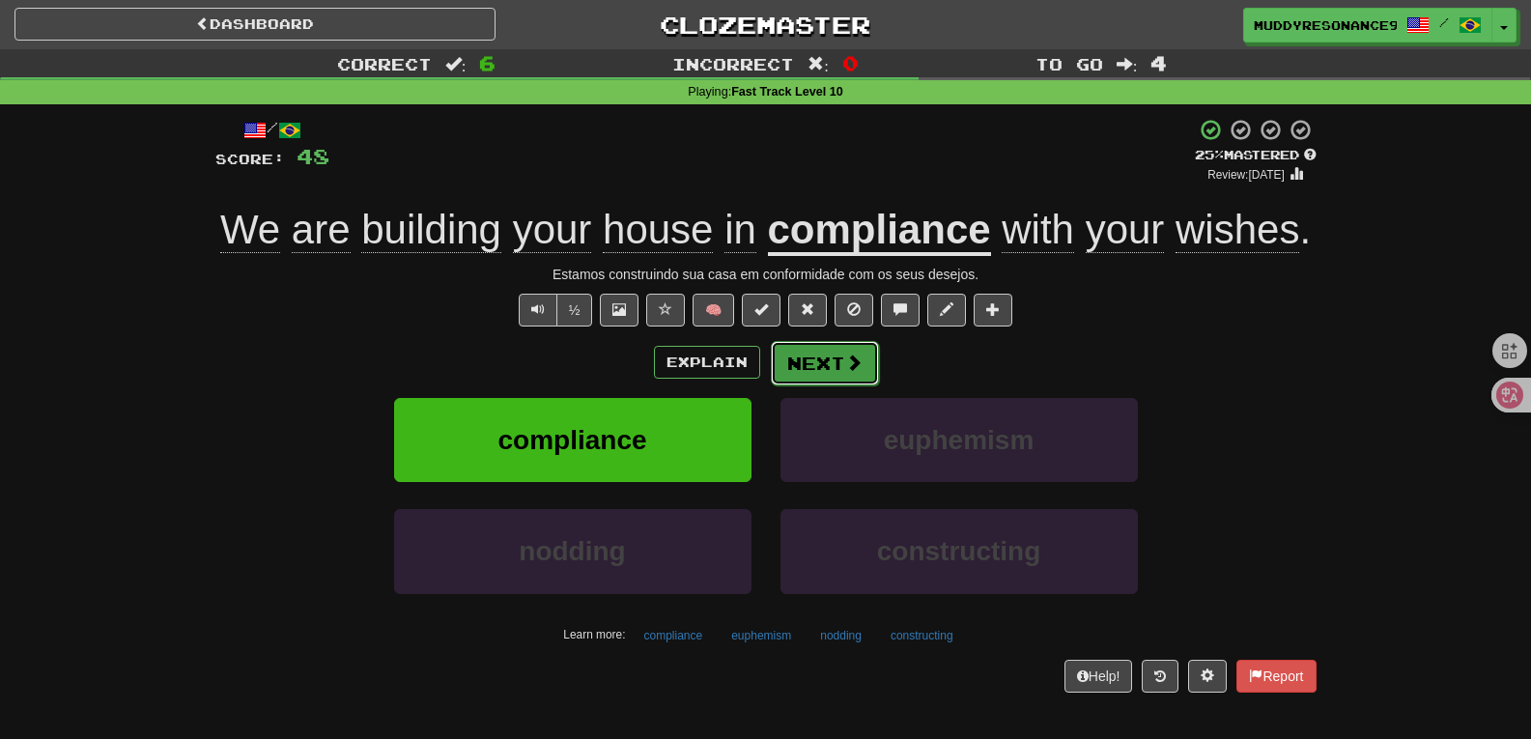
click at [836, 346] on button "Next" at bounding box center [825, 363] width 108 height 44
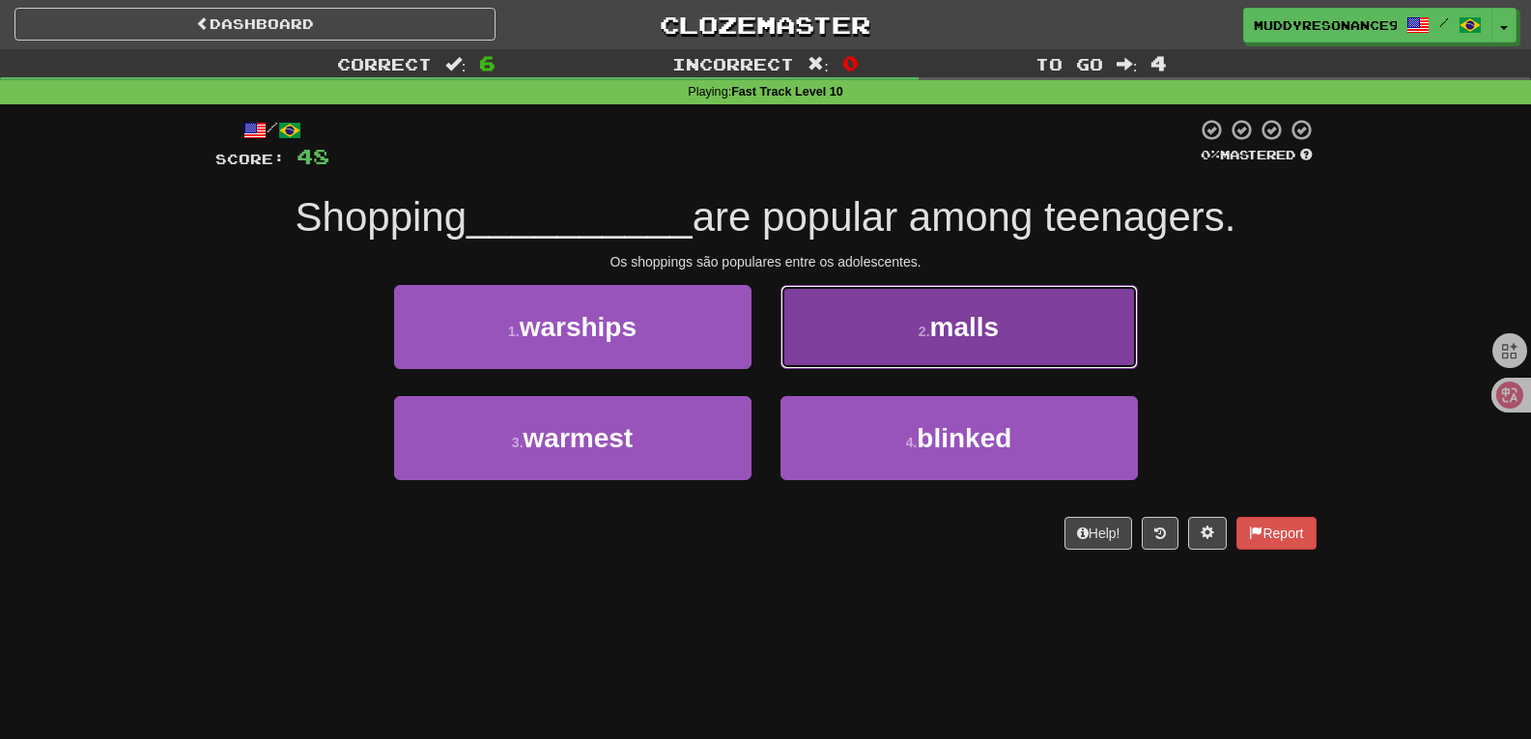
click at [934, 313] on span "malls" at bounding box center [965, 327] width 70 height 30
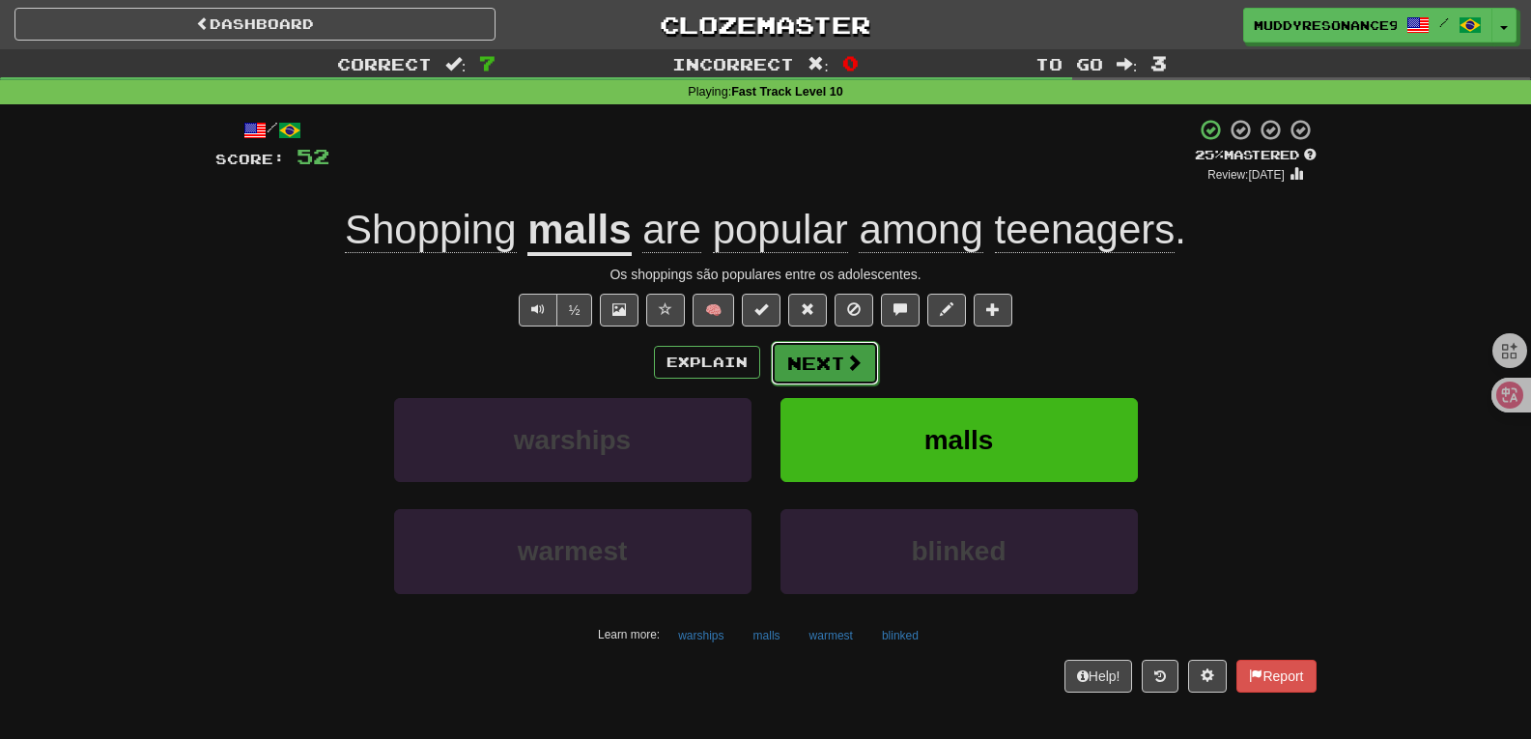
click at [836, 364] on button "Next" at bounding box center [825, 363] width 108 height 44
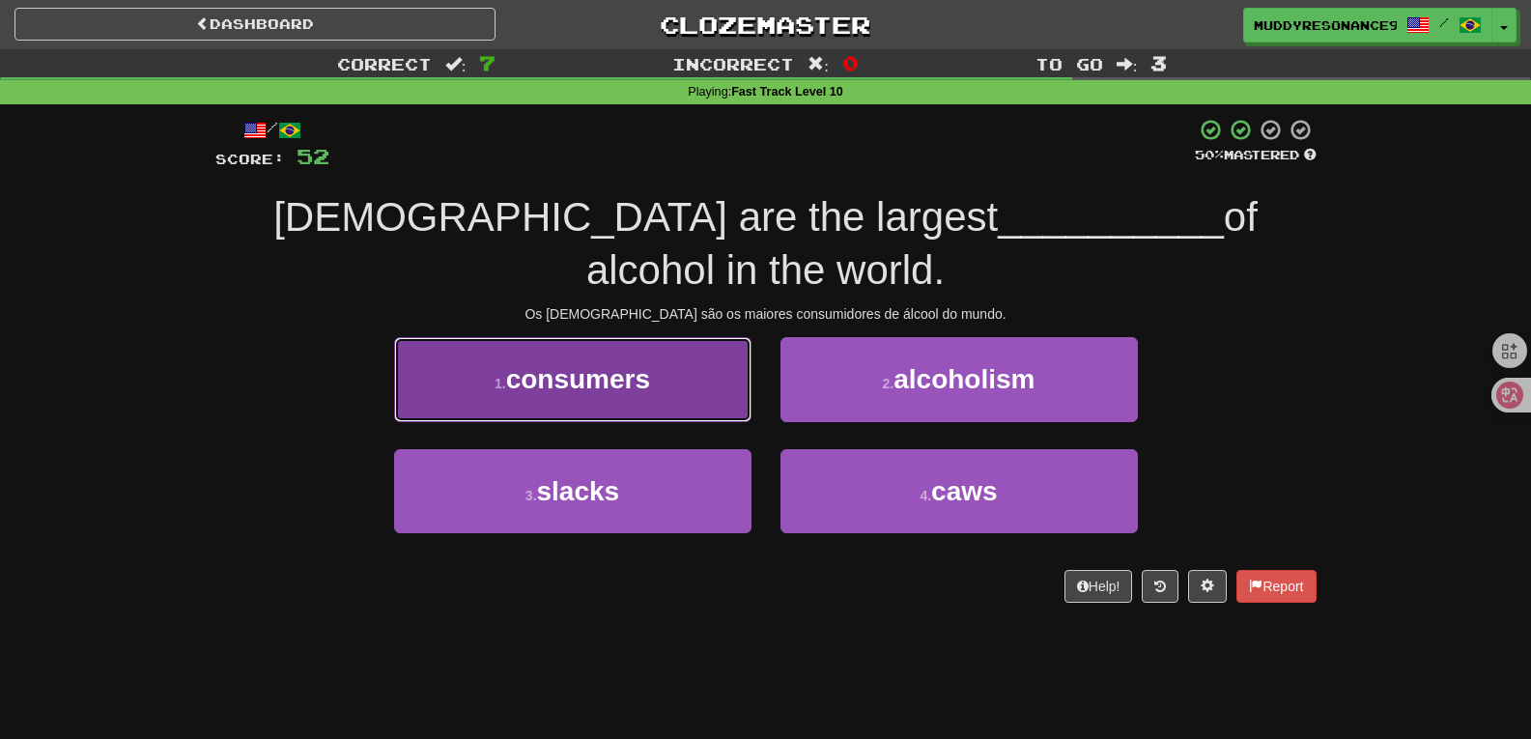
click at [731, 372] on button "1 . consumers" at bounding box center [572, 379] width 357 height 84
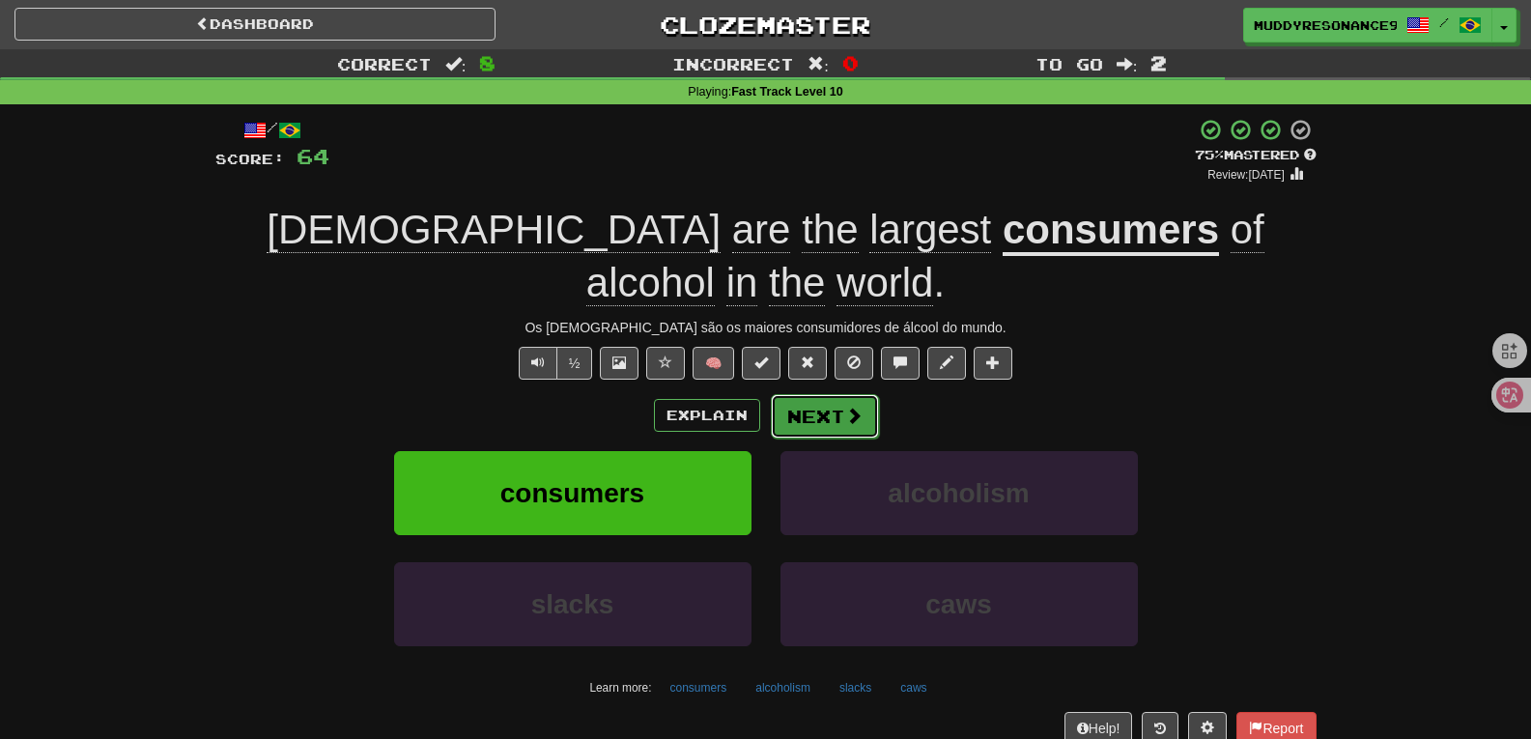
click at [845, 411] on span at bounding box center [853, 415] width 17 height 17
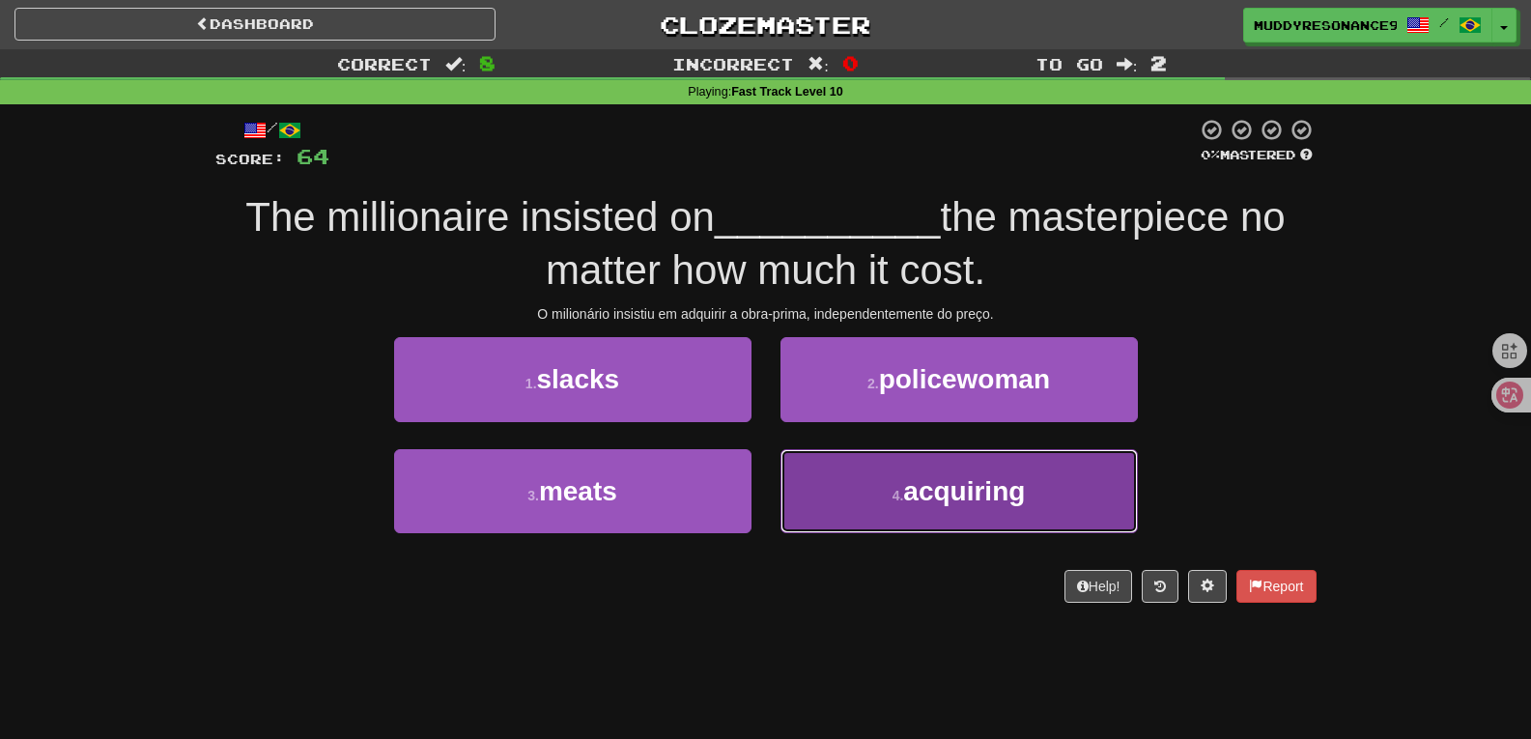
click at [967, 463] on button "4 . acquiring" at bounding box center [958, 491] width 357 height 84
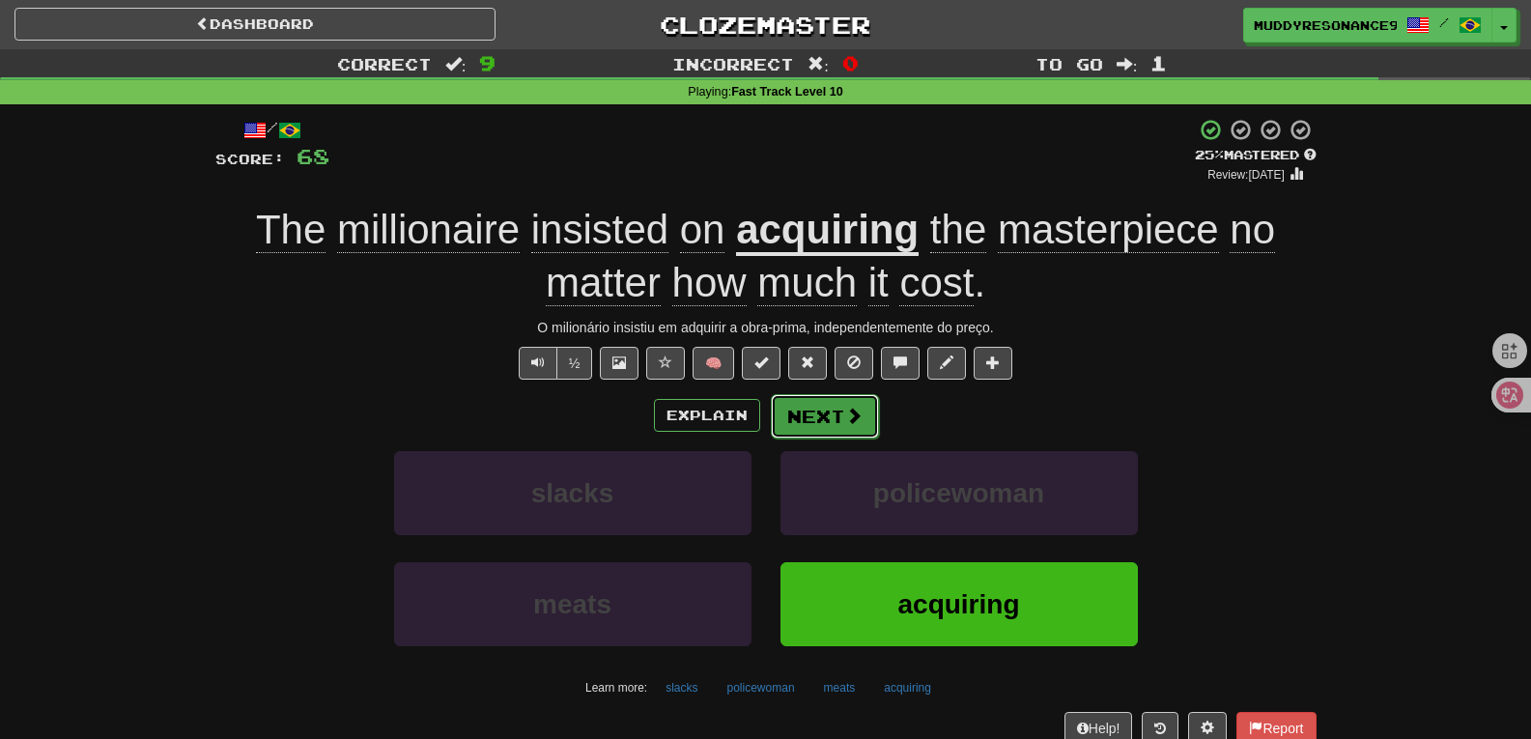
click at [825, 412] on button "Next" at bounding box center [825, 416] width 108 height 44
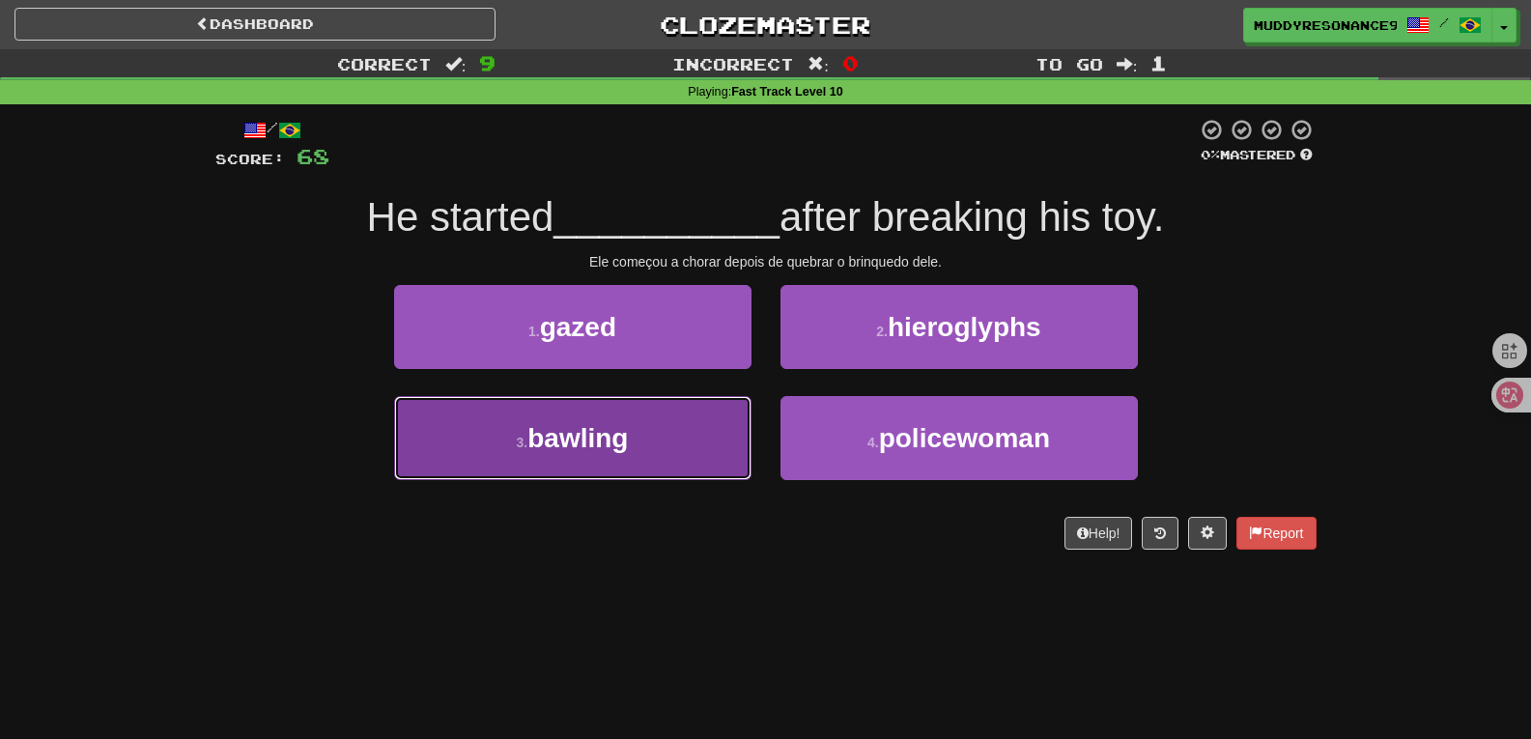
click at [717, 433] on button "3 . bawling" at bounding box center [572, 438] width 357 height 84
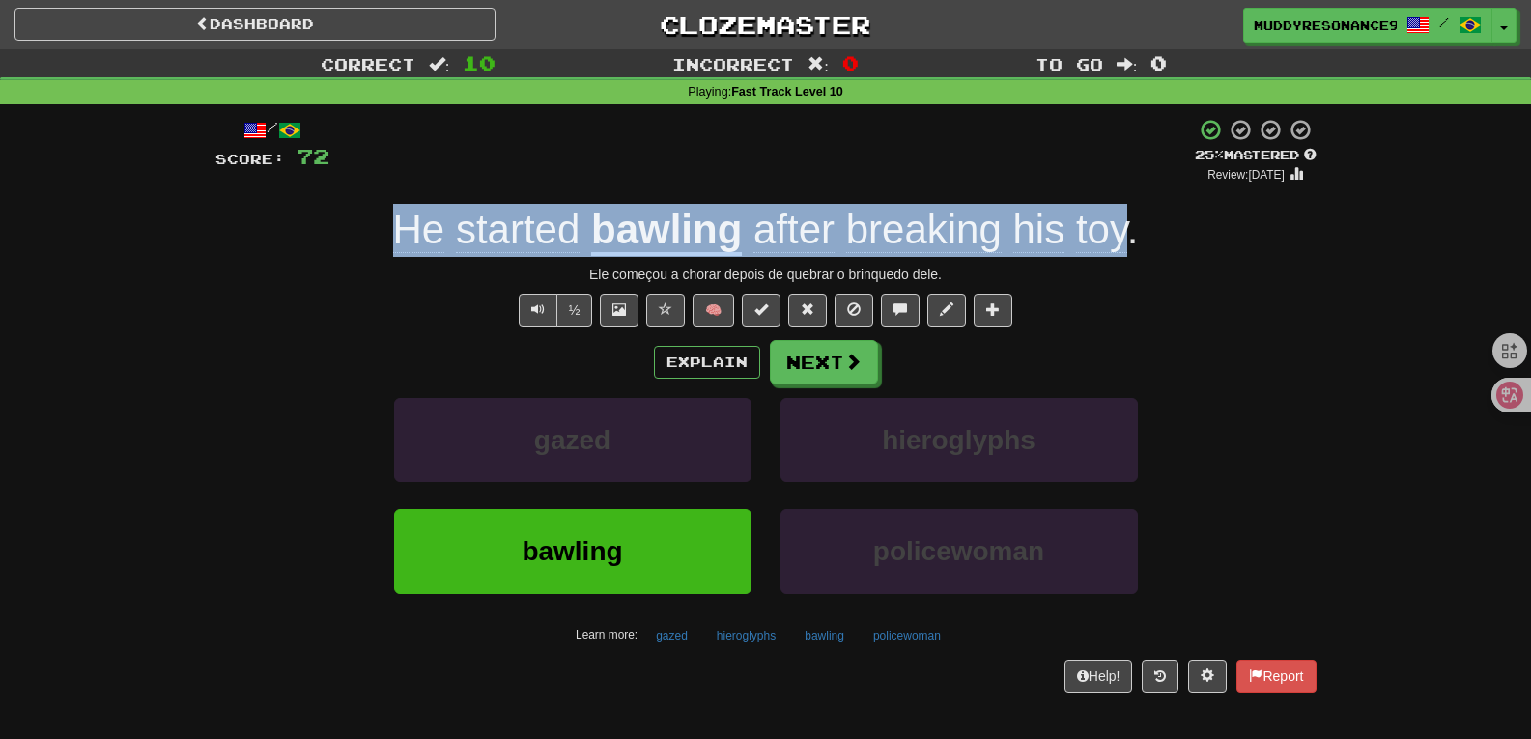
drag, startPoint x: 1131, startPoint y: 232, endPoint x: 372, endPoint y: 227, distance: 759.2
click at [372, 227] on div "He started bawling after breaking his toy ." at bounding box center [765, 230] width 1101 height 53
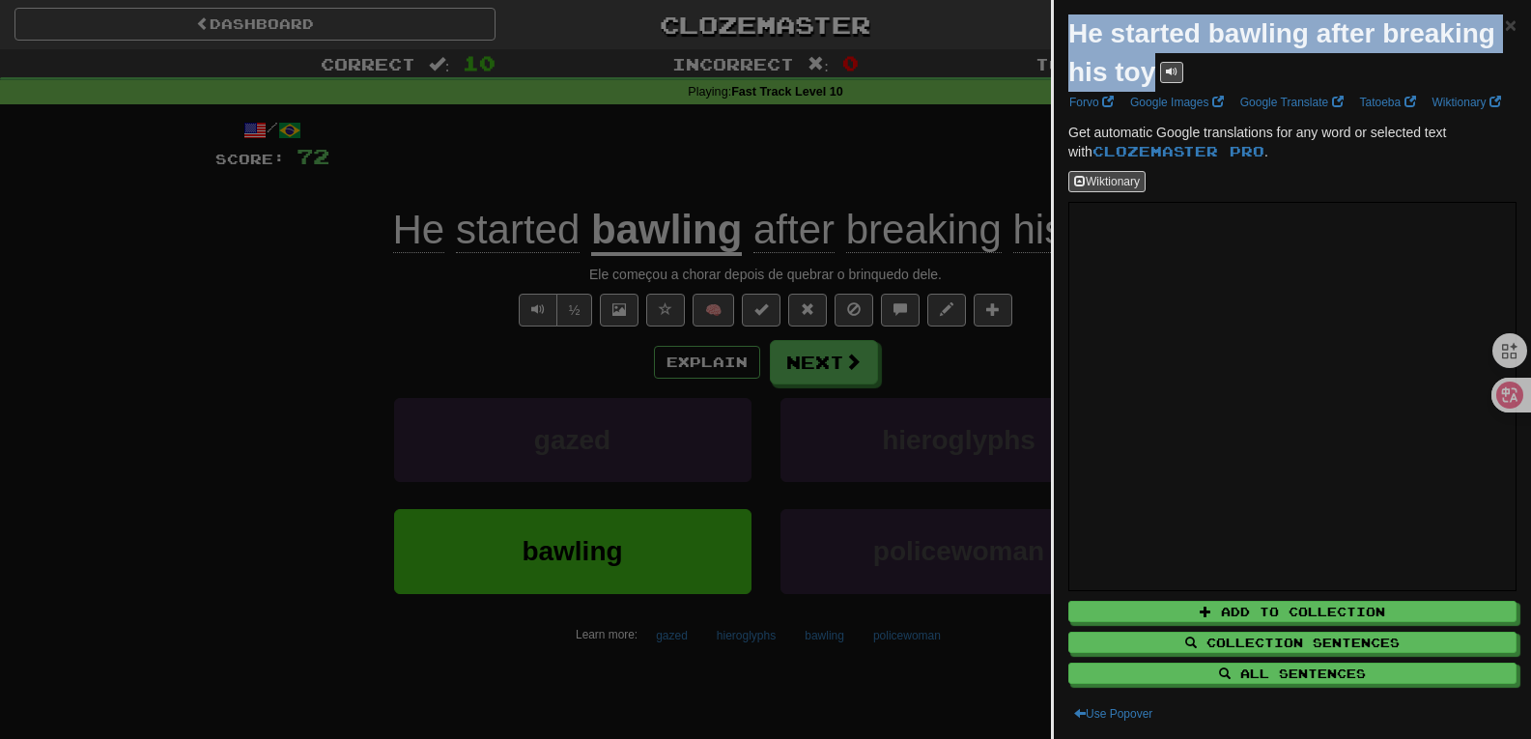
drag, startPoint x: 1073, startPoint y: 33, endPoint x: 1278, endPoint y: 84, distance: 211.1
click at [1278, 84] on div "He started bawling after breaking his toy" at bounding box center [1286, 52] width 437 height 77
copy strong "He started bawling after breaking his toy"
click at [1505, 16] on span "×" at bounding box center [1511, 25] width 12 height 22
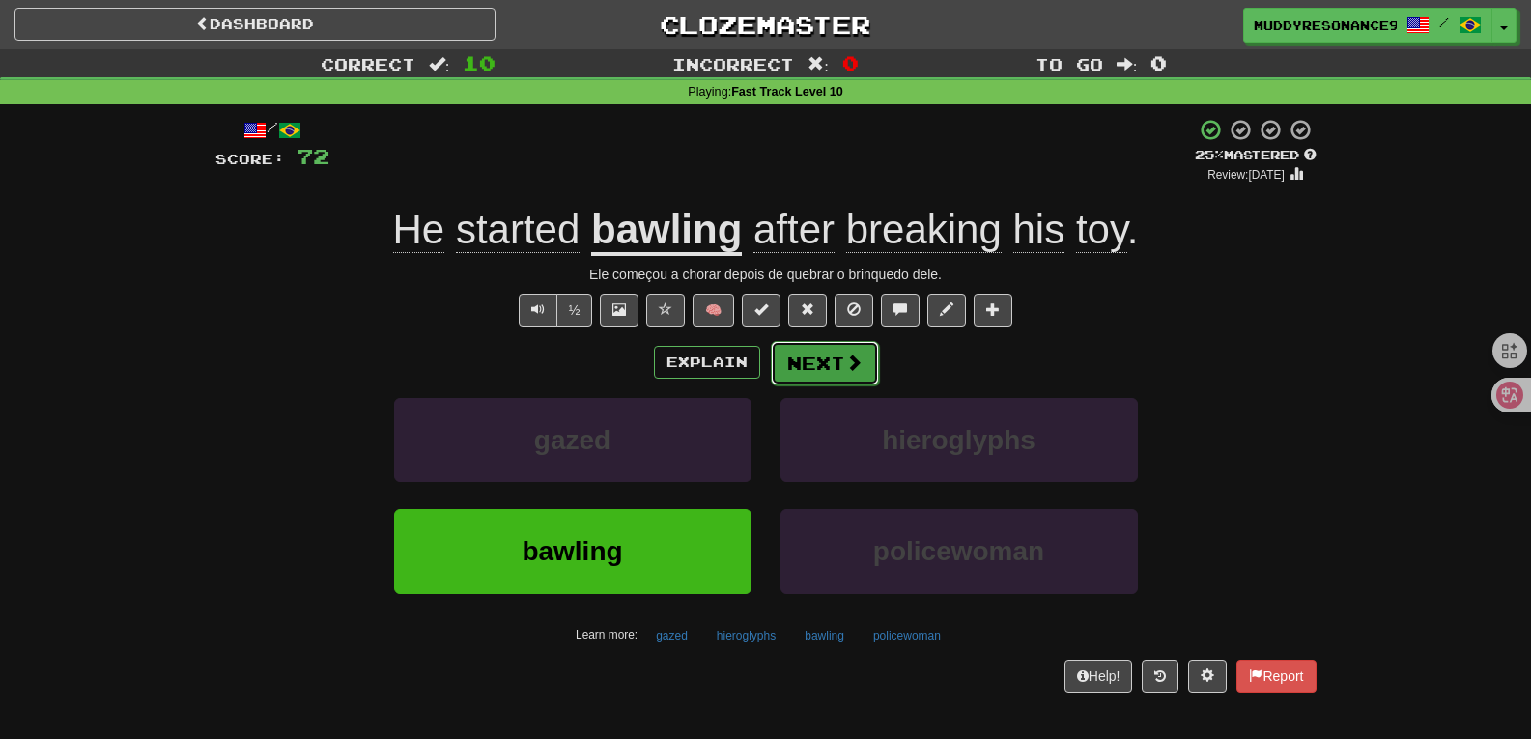
click at [821, 351] on button "Next" at bounding box center [825, 363] width 108 height 44
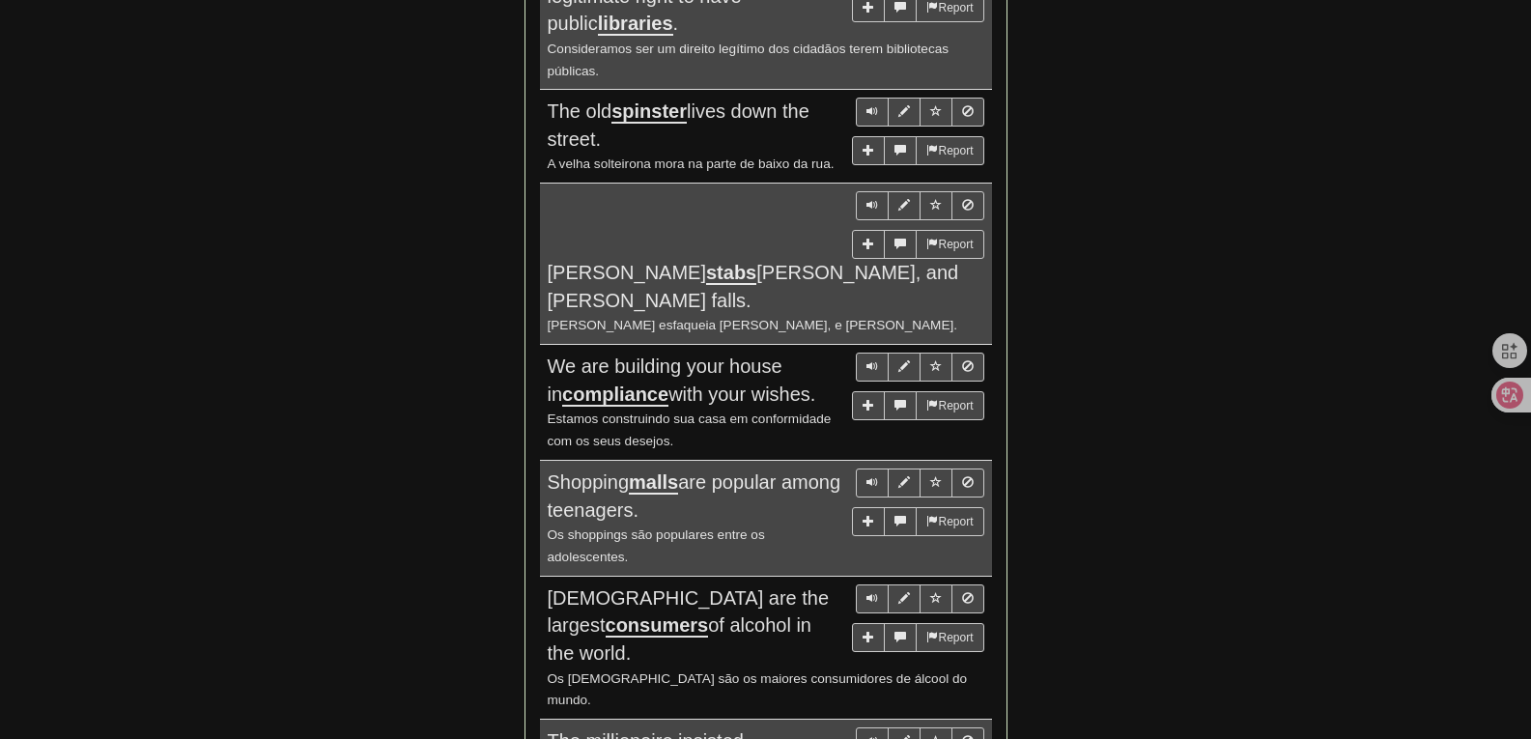
scroll to position [1503, 0]
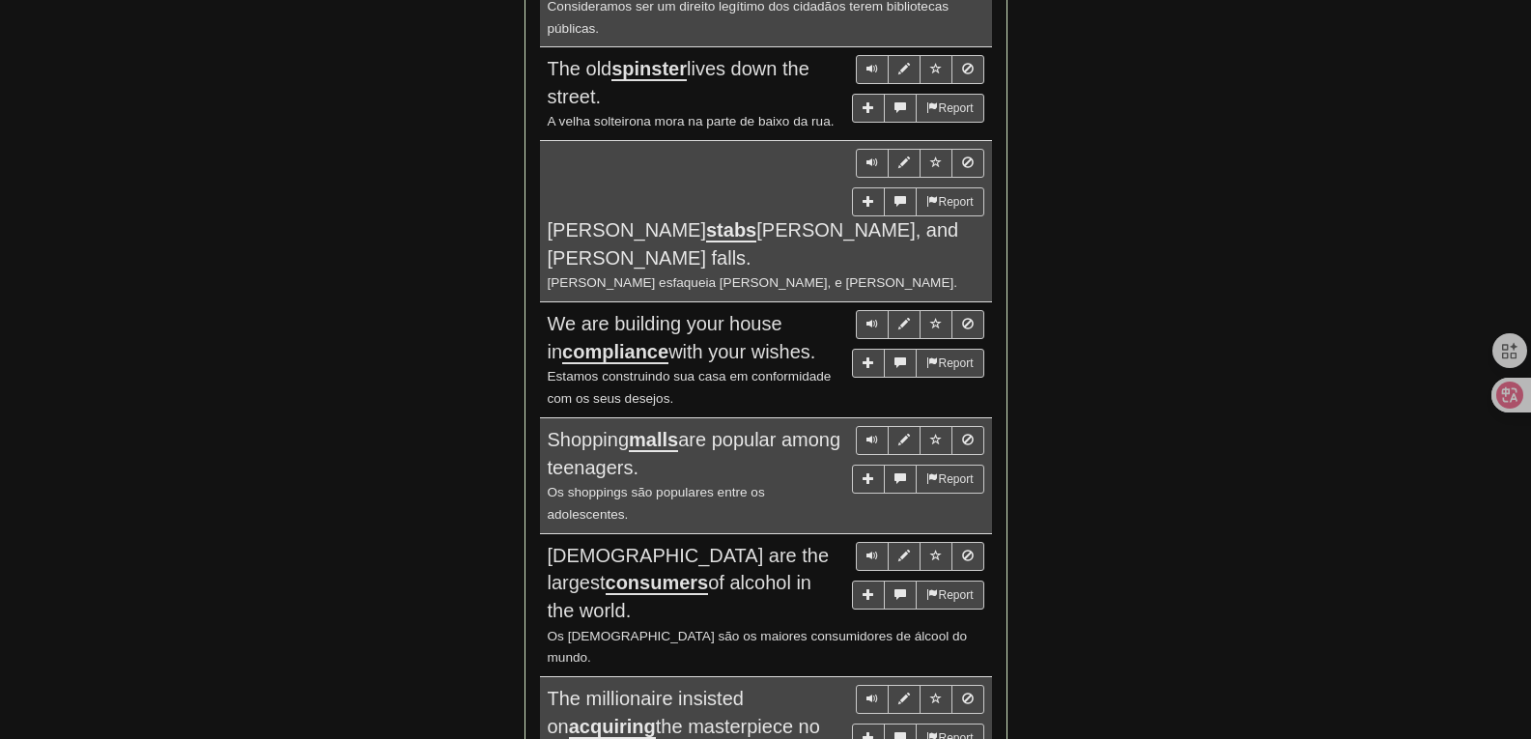
drag, startPoint x: 549, startPoint y: 259, endPoint x: 808, endPoint y: 274, distance: 260.3
click at [808, 310] on div "We are building your house in compliance with your wishes." at bounding box center [766, 337] width 437 height 55
copy span "We are building your house in compliance with your wishes."
click at [827, 310] on div "We are building your house in compliance with your wishes." at bounding box center [766, 337] width 437 height 55
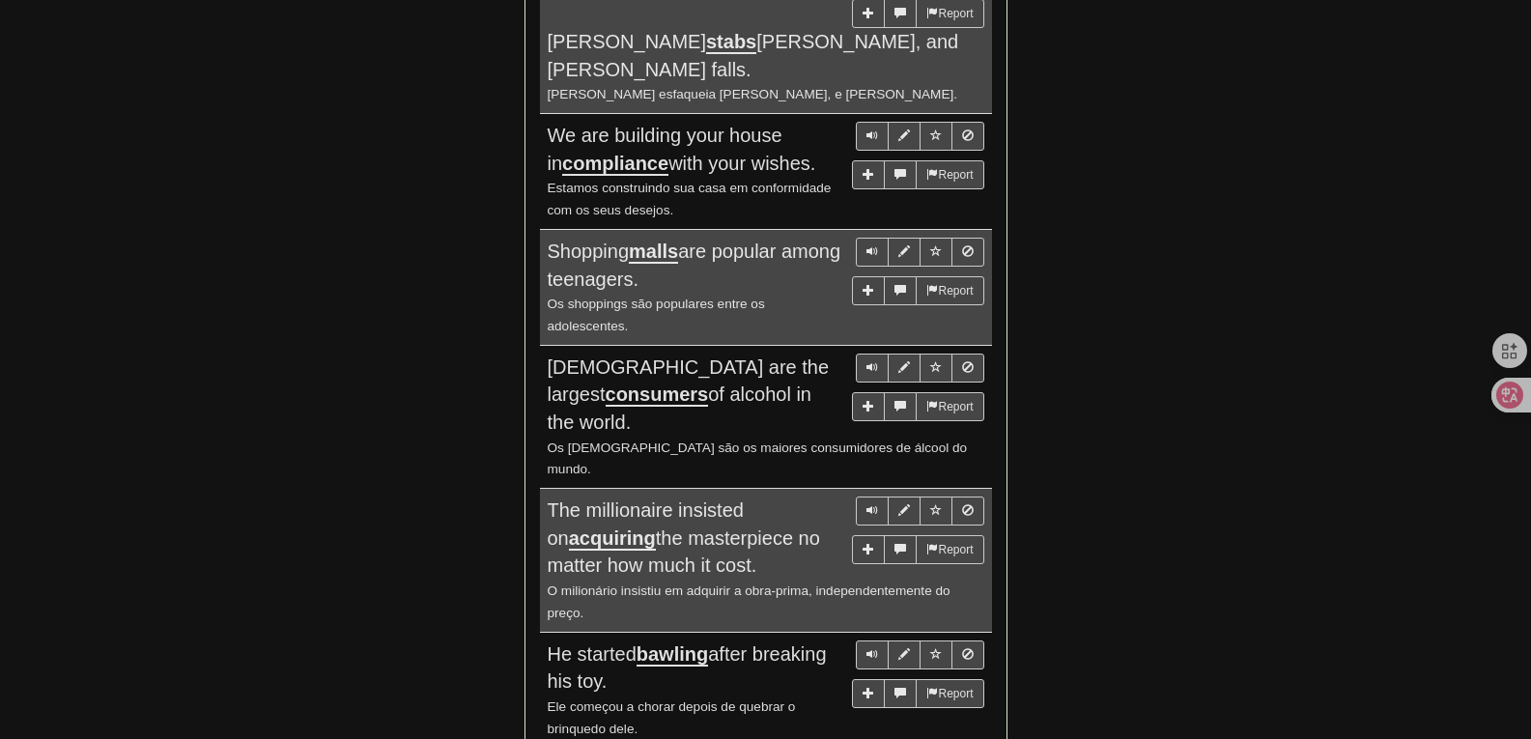
scroll to position [1721, 0]
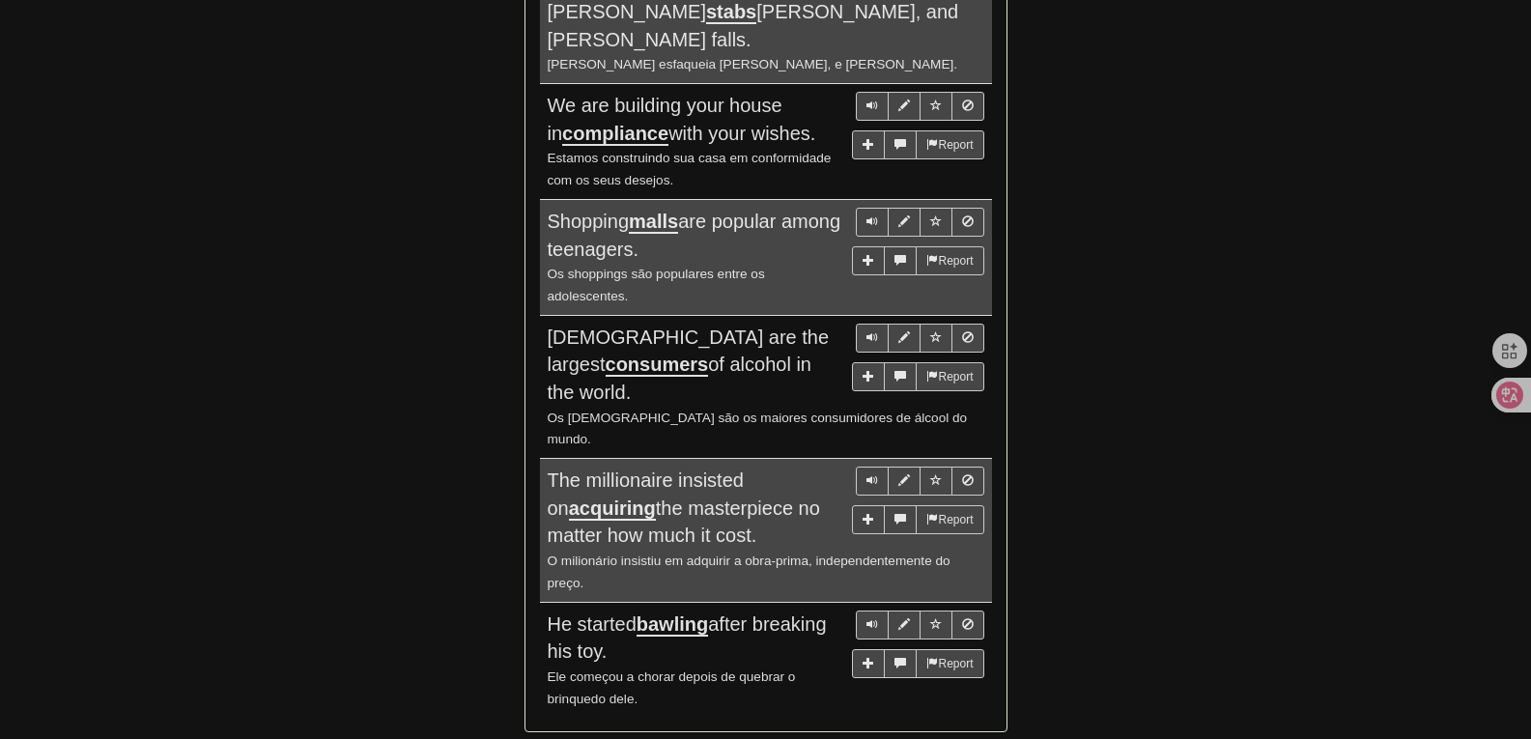
drag, startPoint x: 549, startPoint y: 538, endPoint x: 605, endPoint y: 555, distance: 58.7
click at [605, 613] on span "He started bawling after breaking his toy." at bounding box center [687, 637] width 279 height 49
copy span "He started bawling after breaking his toy."
